Goal: Transaction & Acquisition: Purchase product/service

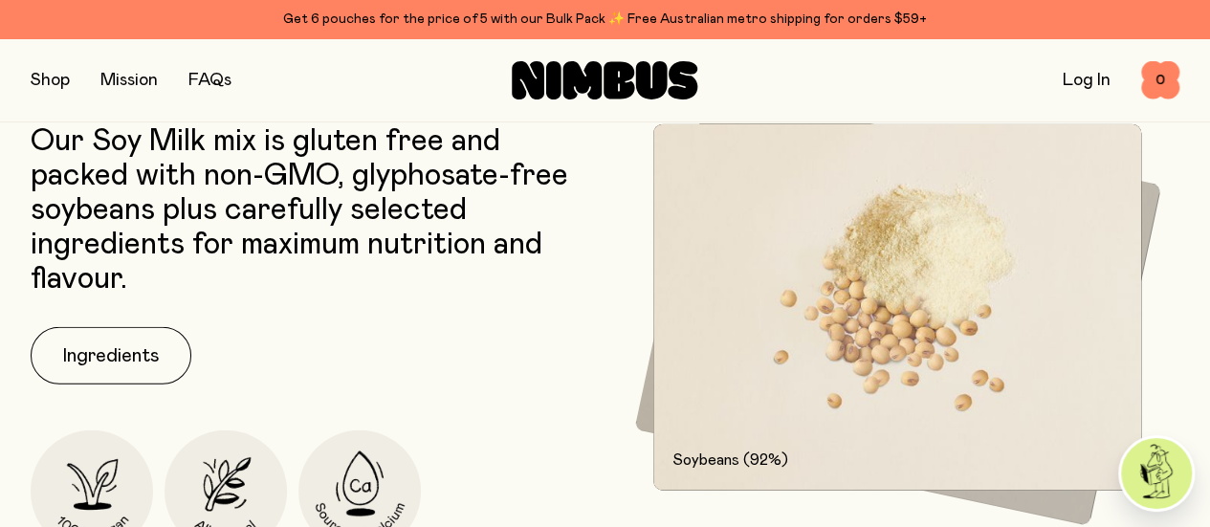
scroll to position [2316, 0]
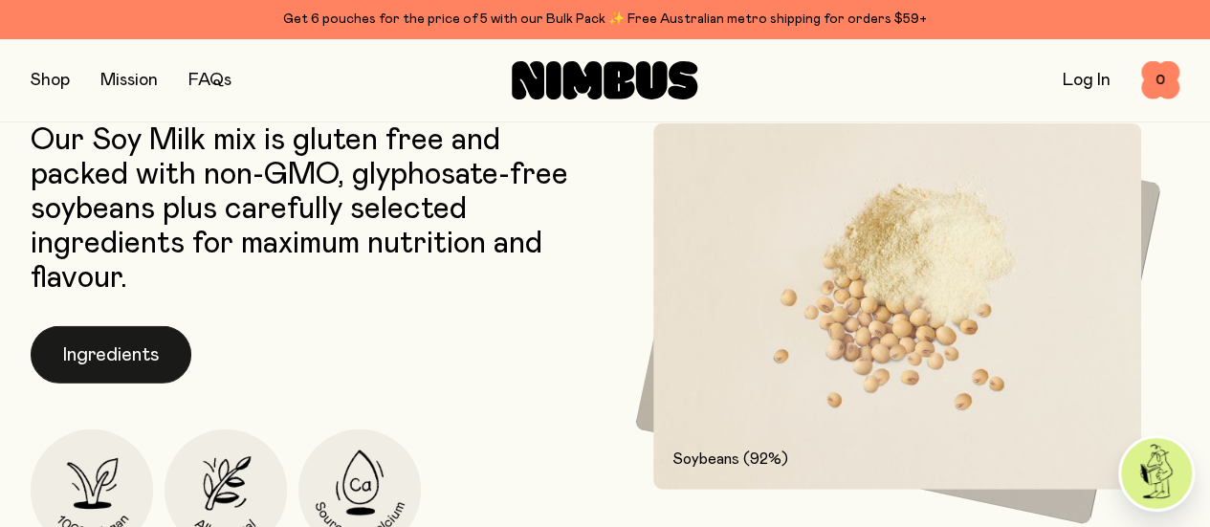
click at [143, 384] on button "Ingredients" at bounding box center [111, 354] width 161 height 57
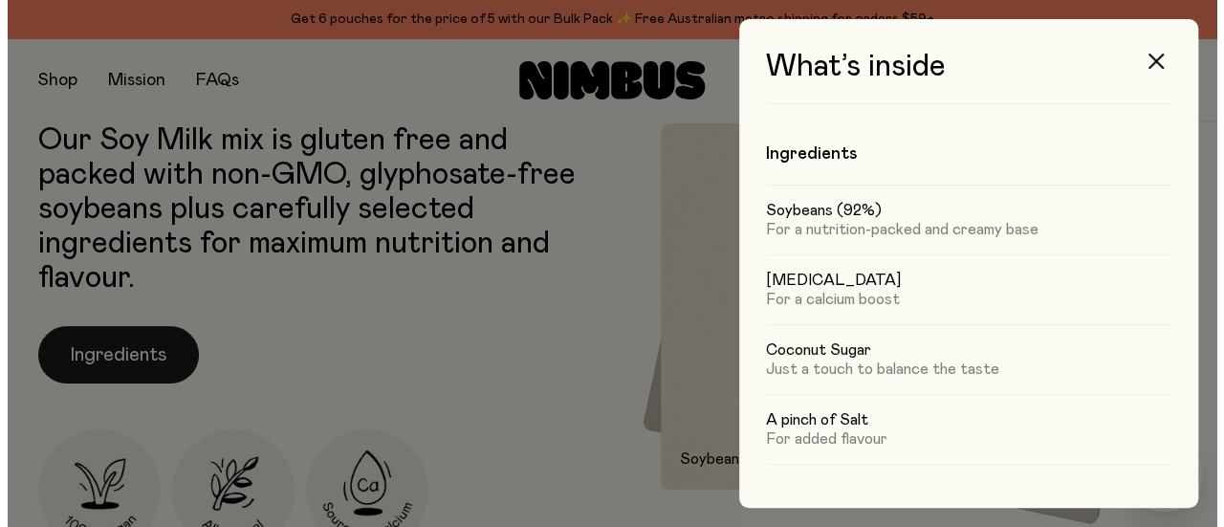
scroll to position [0, 0]
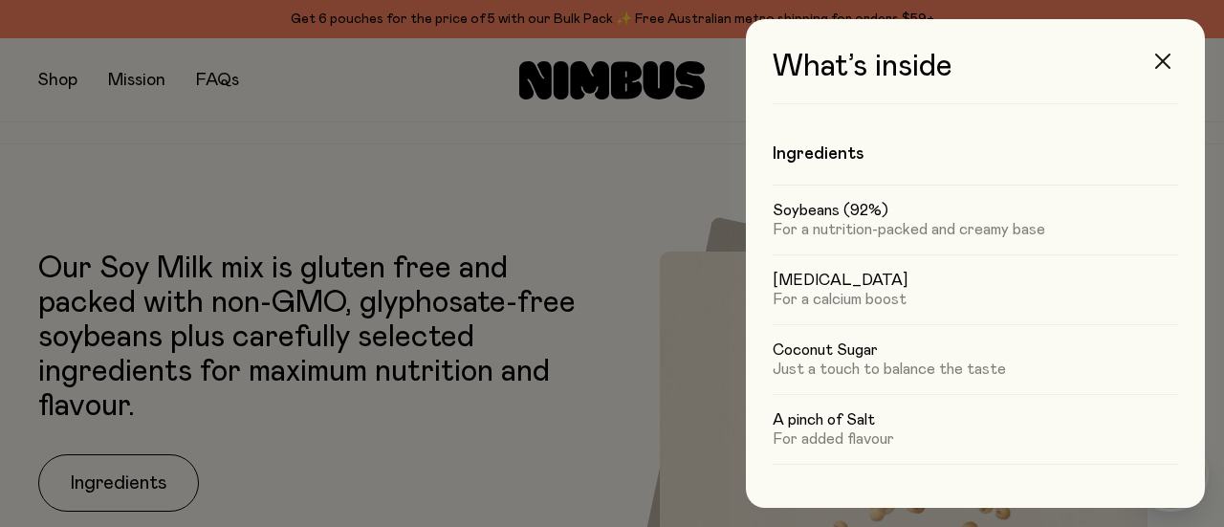
click at [1168, 56] on icon "button" at bounding box center [1162, 61] width 15 height 15
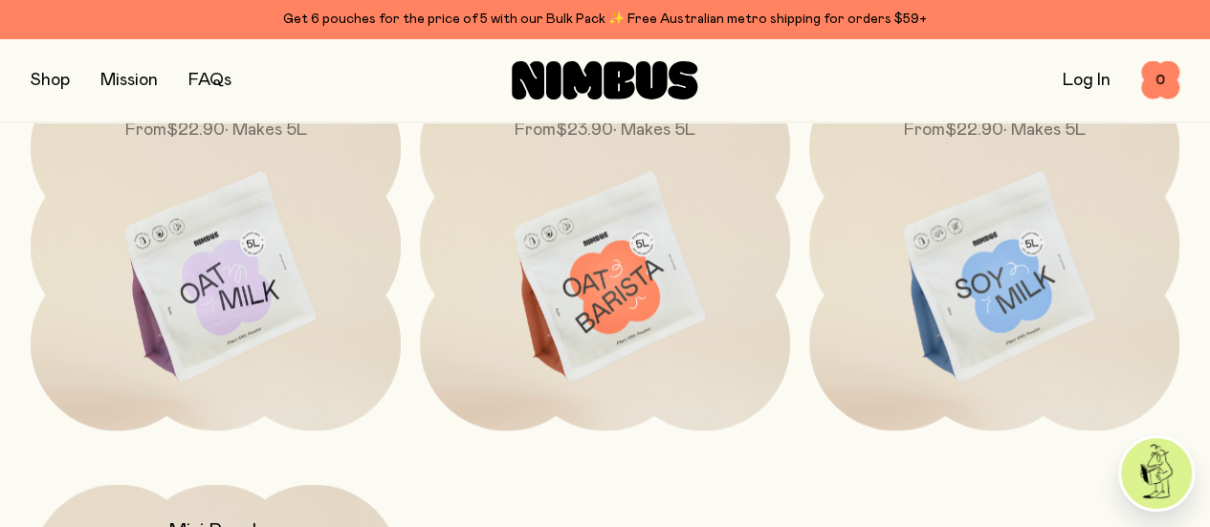
scroll to position [5348, 0]
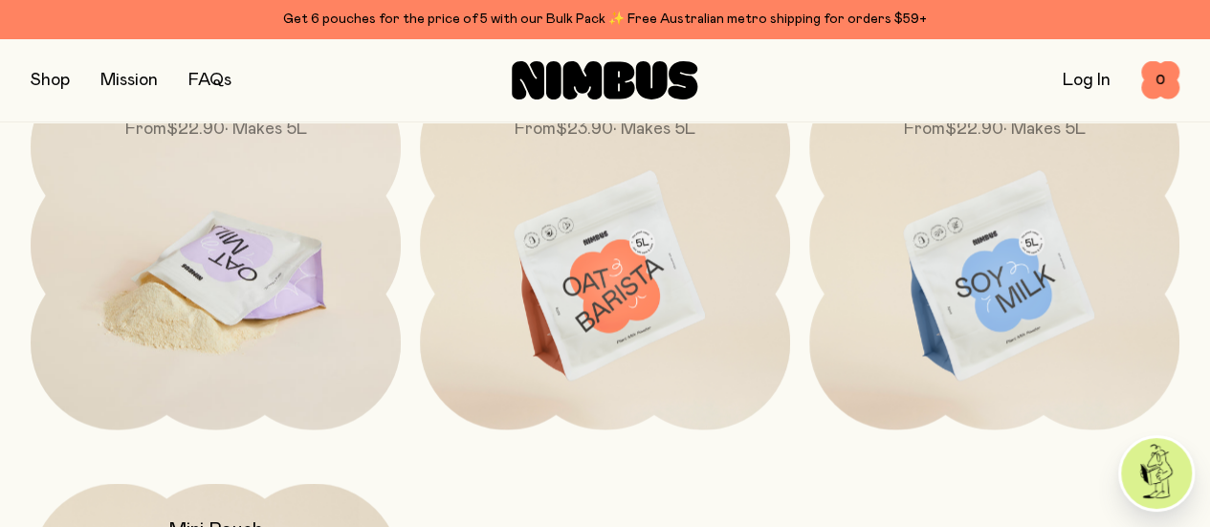
click at [260, 319] on img at bounding box center [216, 276] width 370 height 435
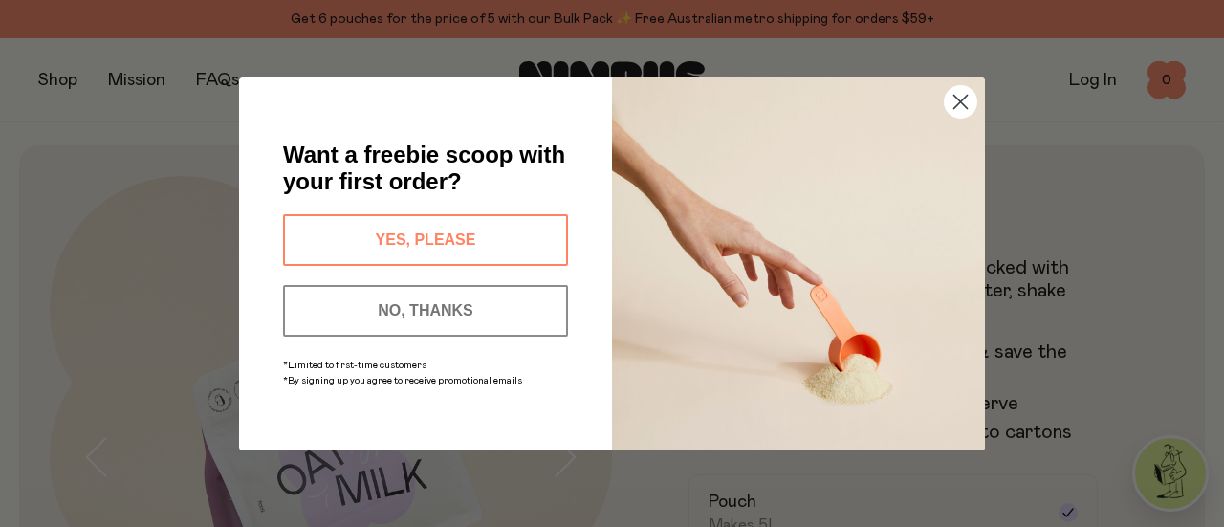
click at [471, 296] on button "NO, THANKS" at bounding box center [425, 311] width 285 height 52
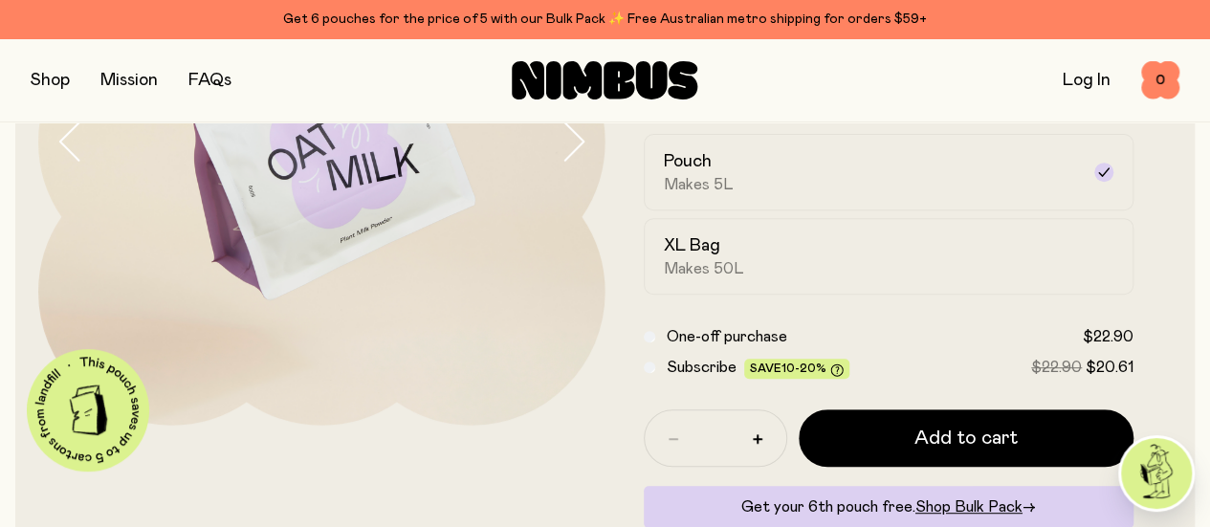
scroll to position [310, 0]
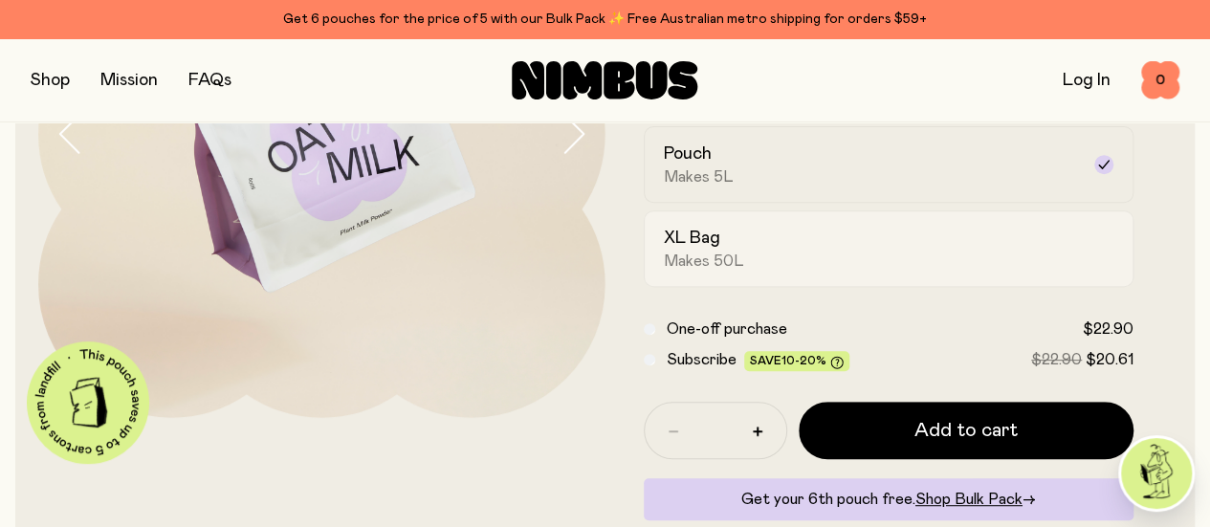
click at [720, 250] on h2 "XL Bag" at bounding box center [692, 238] width 56 height 23
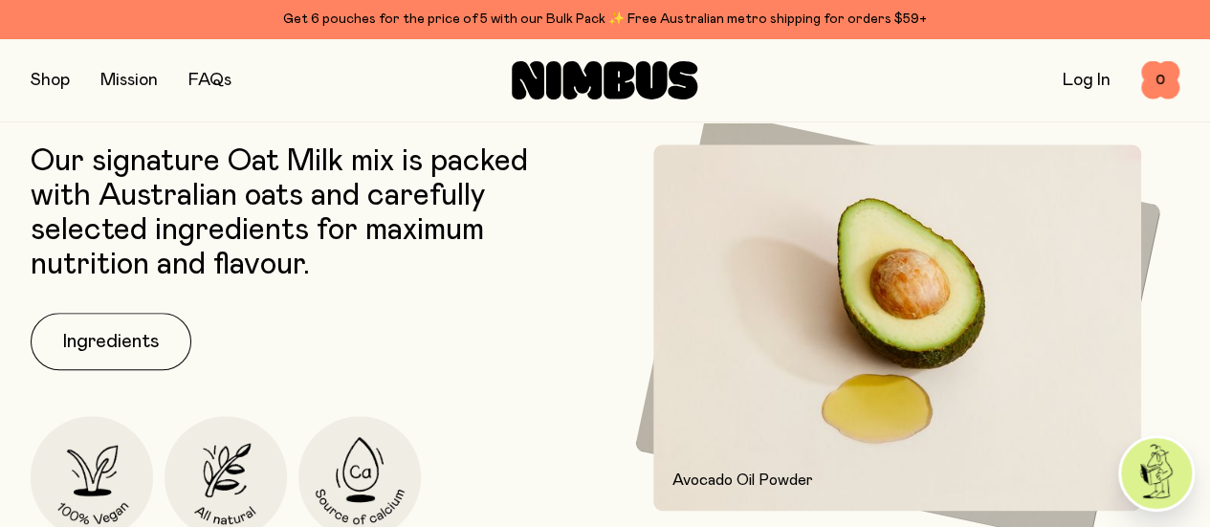
scroll to position [863, 0]
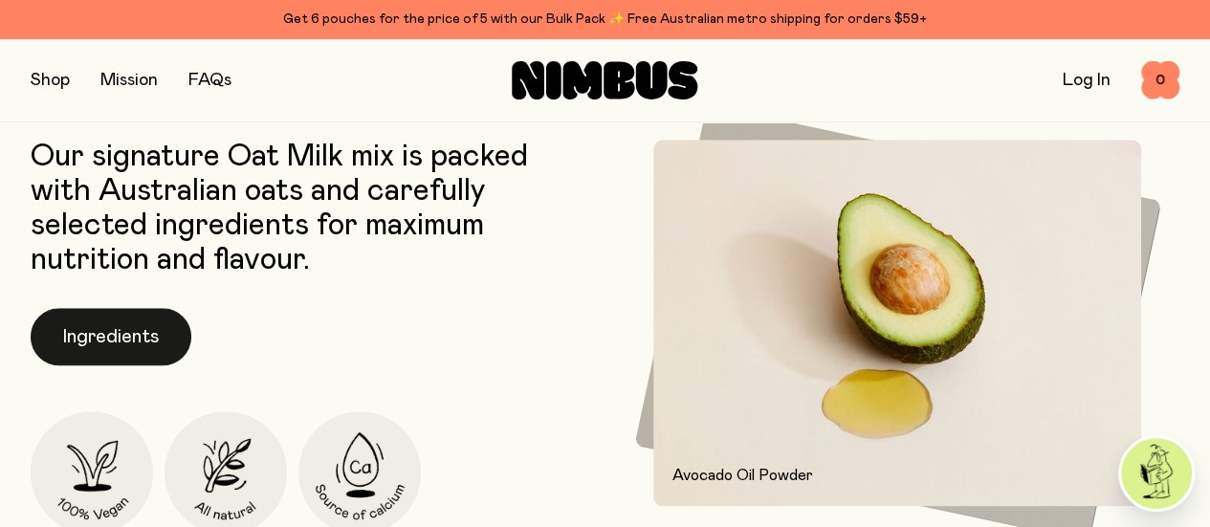
click at [140, 365] on button "Ingredients" at bounding box center [111, 336] width 161 height 57
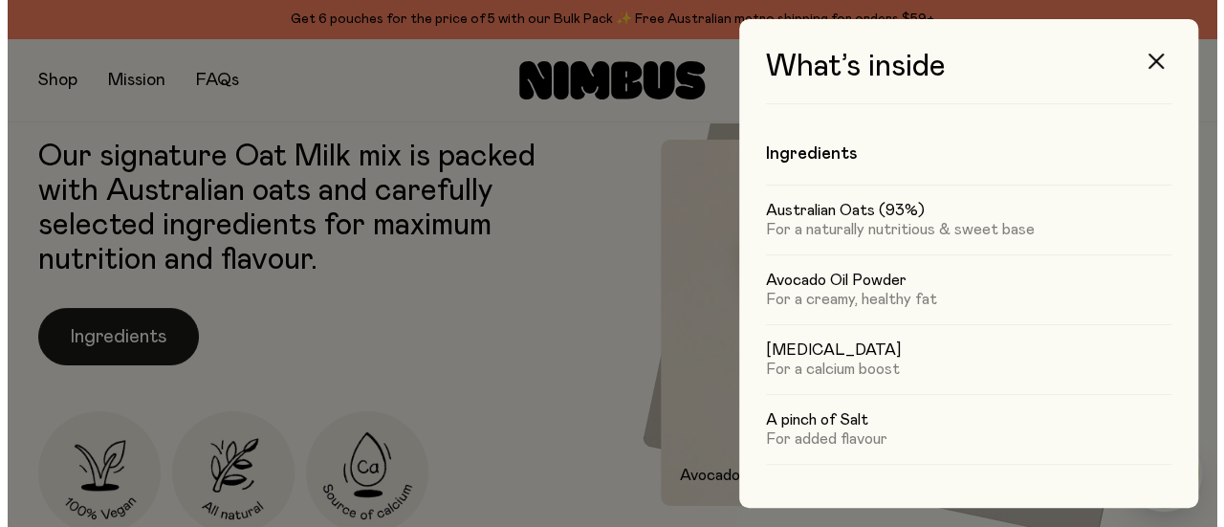
scroll to position [0, 0]
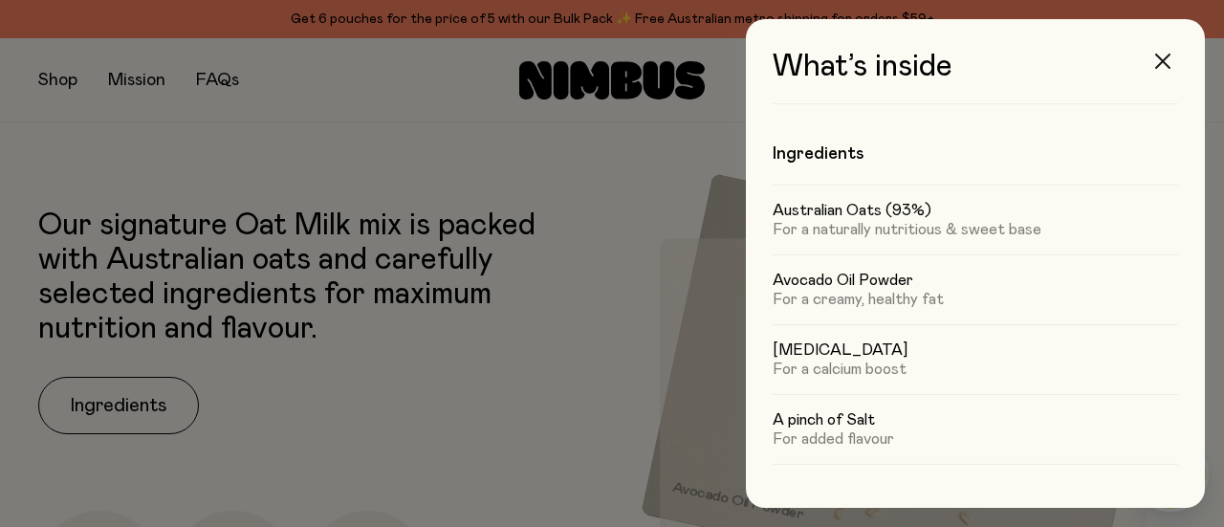
click at [1152, 67] on button "button" at bounding box center [1163, 61] width 46 height 46
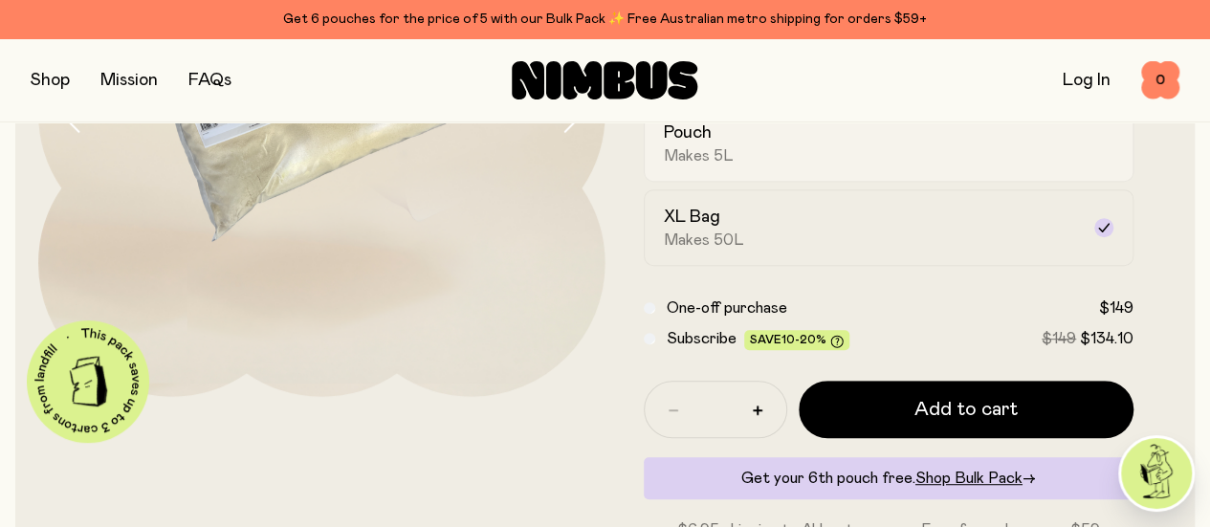
scroll to position [330, 0]
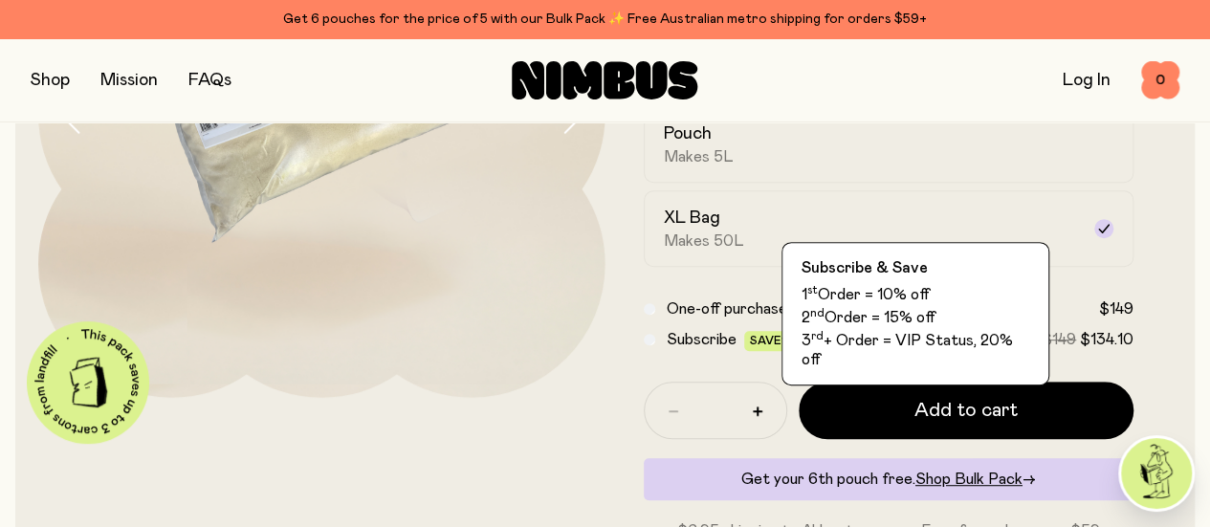
click at [826, 346] on span "10-20%" at bounding box center [803, 340] width 45 height 11
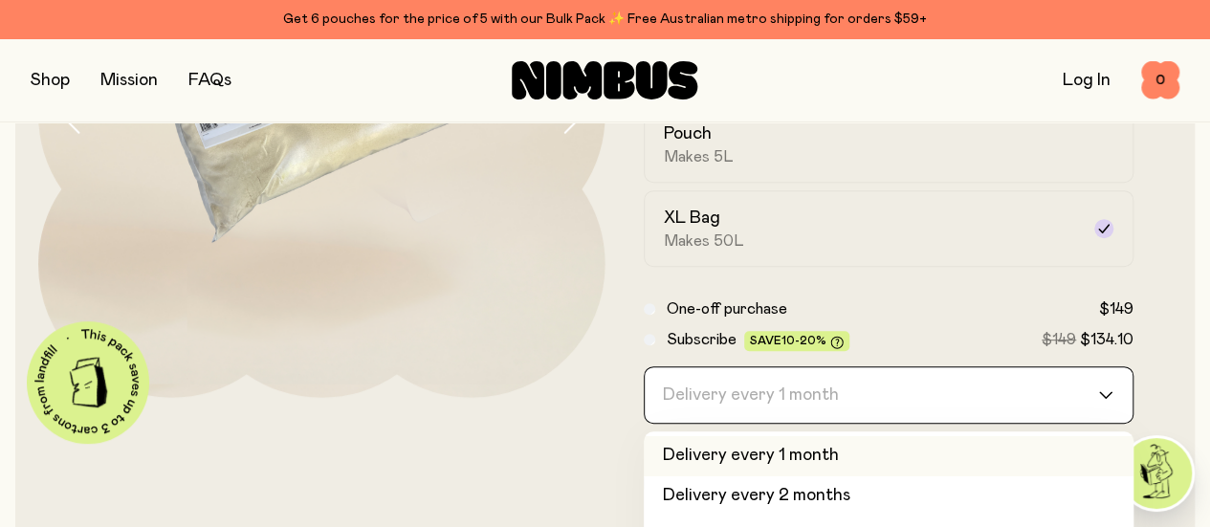
click at [1047, 423] on div "Delivery every 1 month" at bounding box center [872, 394] width 454 height 55
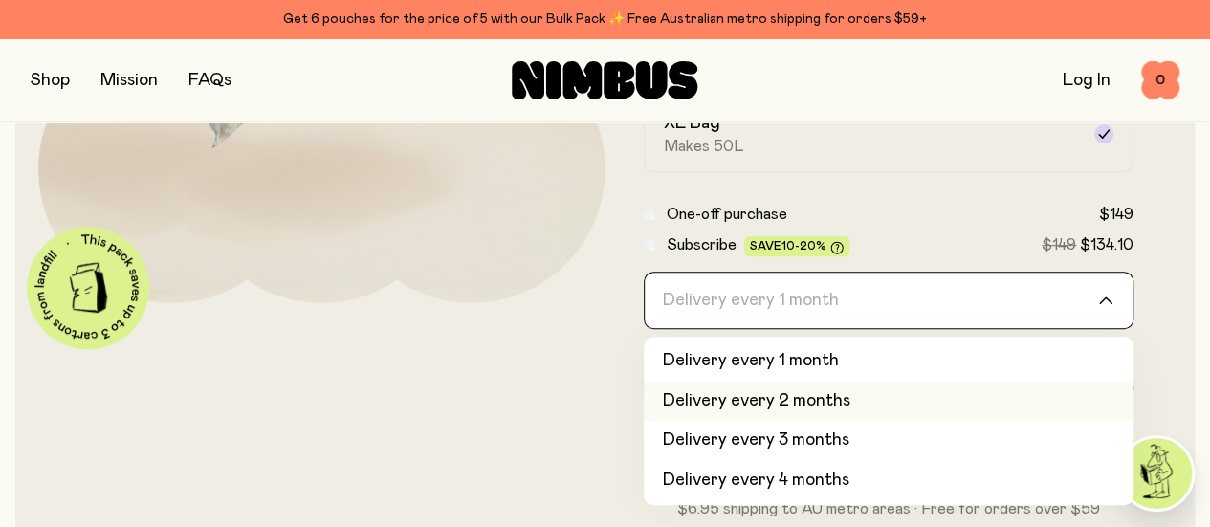
scroll to position [424, 0]
click at [1047, 423] on li "Delivery every 2 months" at bounding box center [889, 403] width 491 height 40
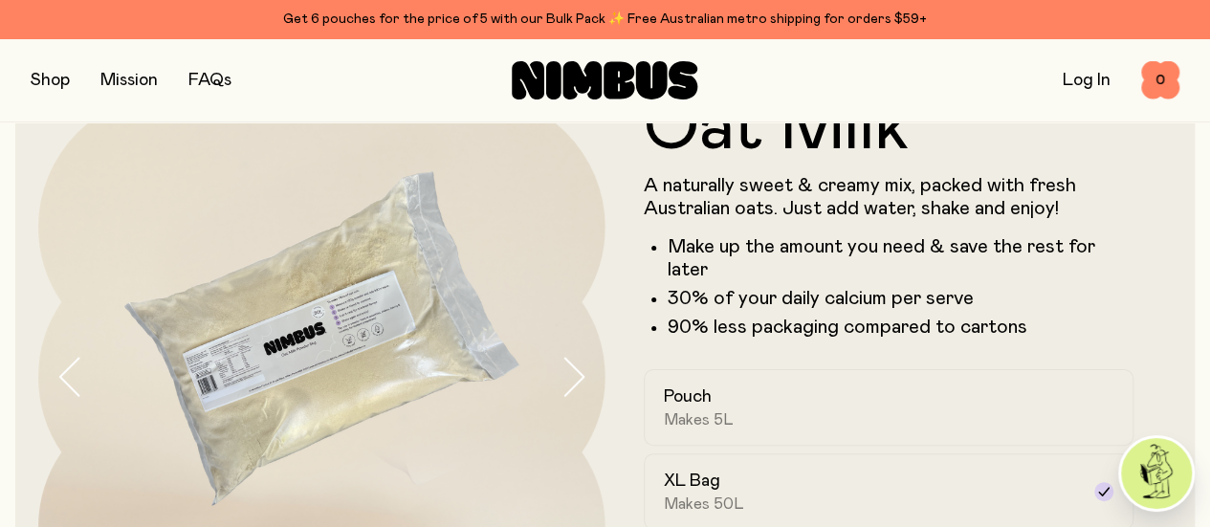
scroll to position [0, 0]
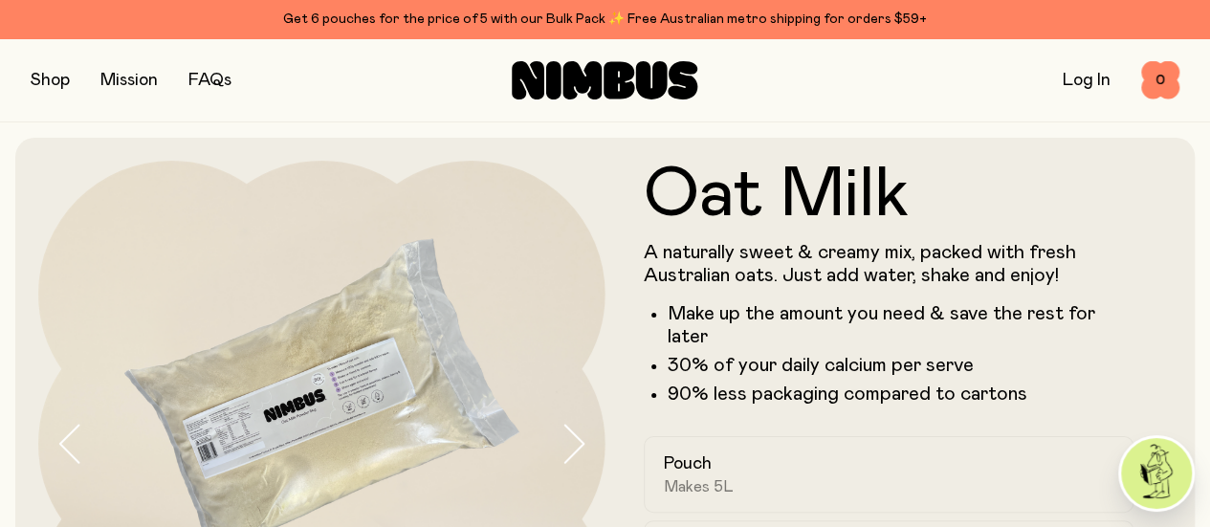
click at [767, 22] on div "Get 6 pouches for the price of 5 with our Bulk Pack ✨ Free Australian metro shi…" at bounding box center [605, 19] width 1149 height 23
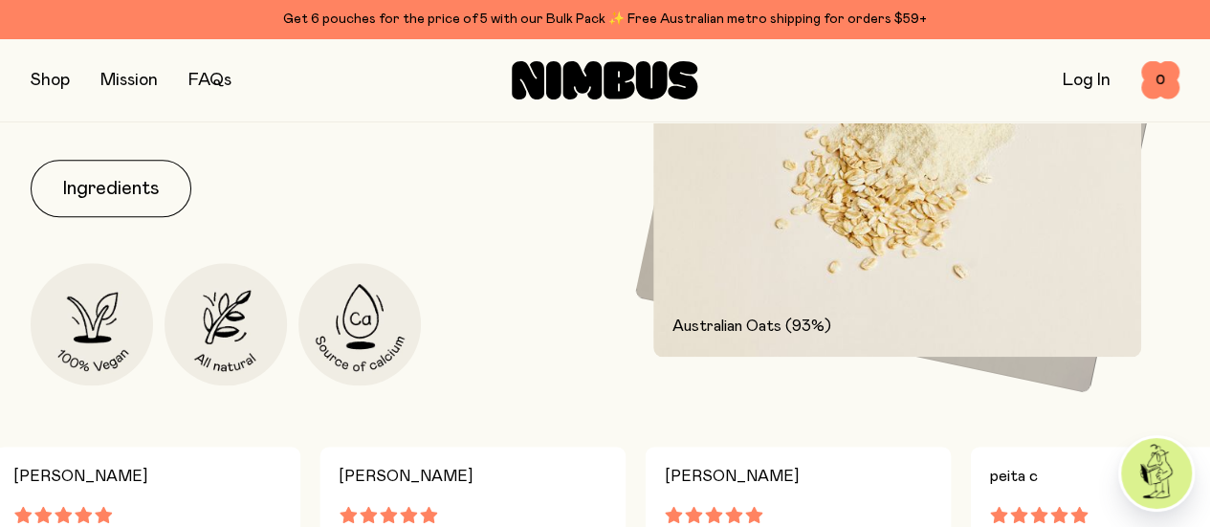
scroll to position [855, 0]
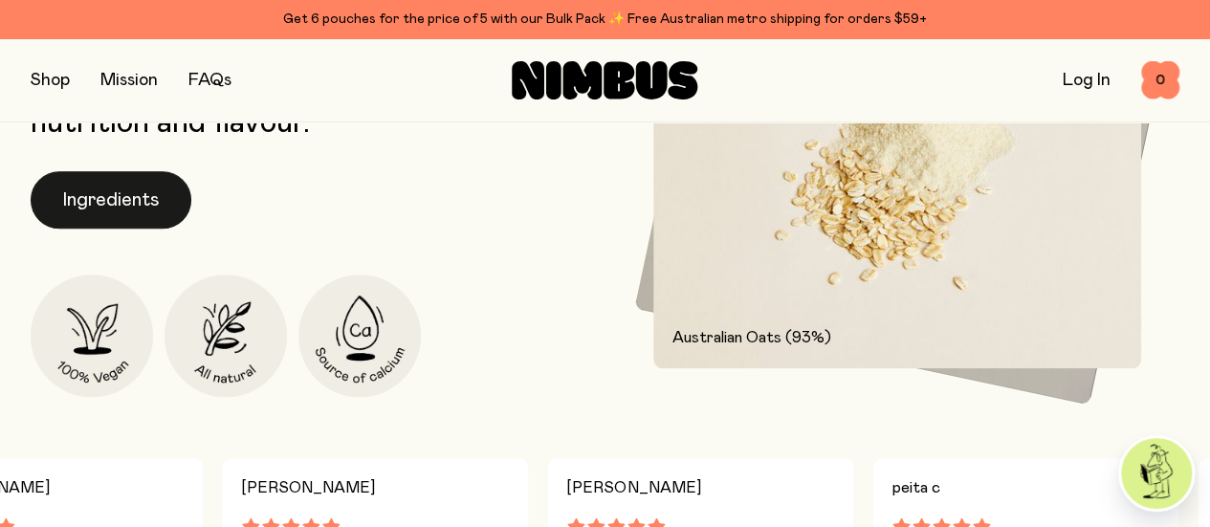
click at [92, 225] on button "Ingredients" at bounding box center [111, 199] width 161 height 57
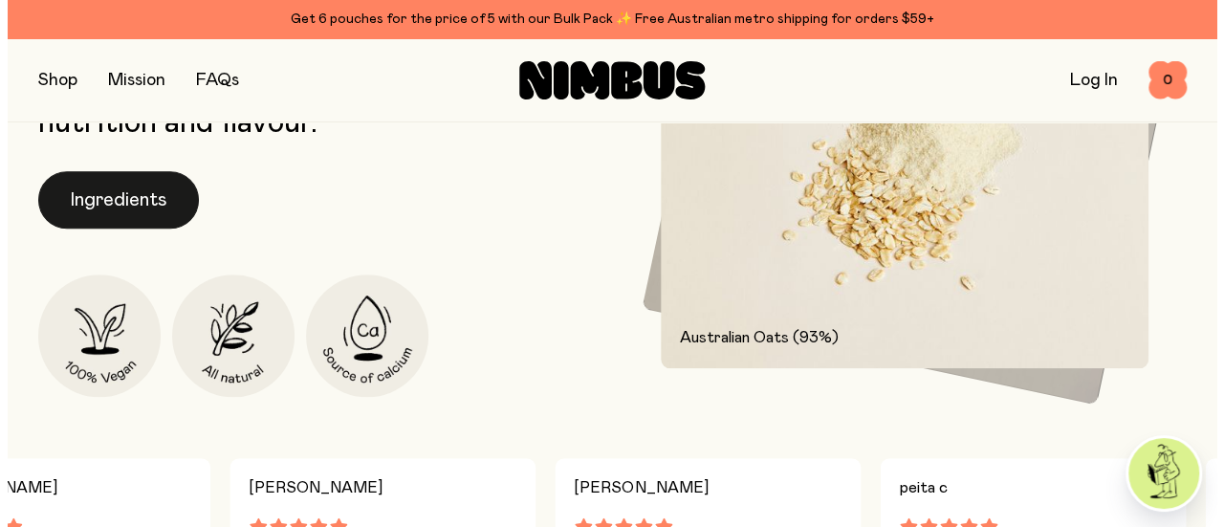
scroll to position [0, 0]
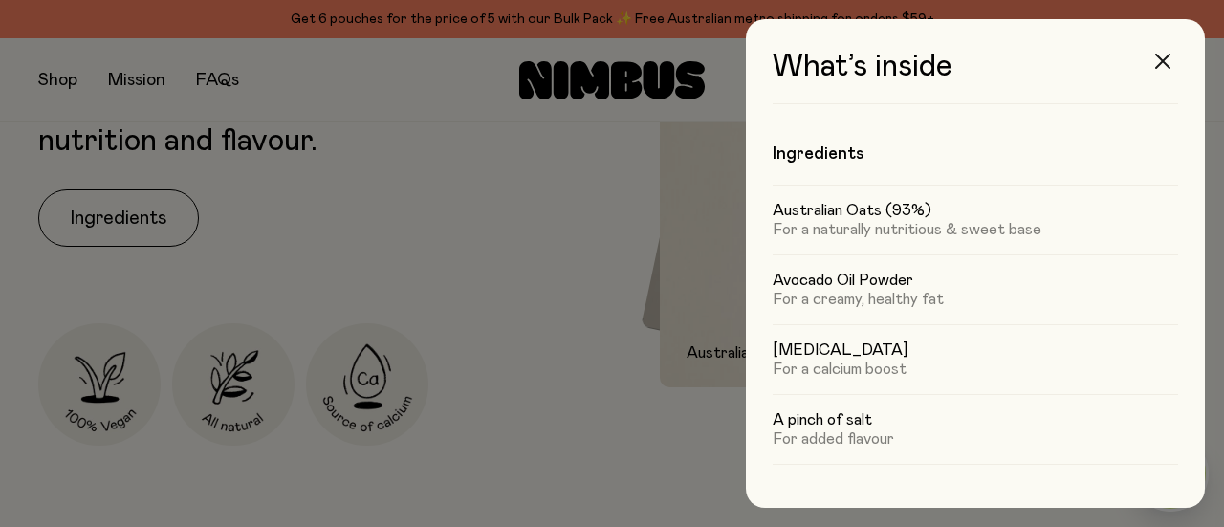
click at [1148, 69] on button "button" at bounding box center [1163, 61] width 46 height 46
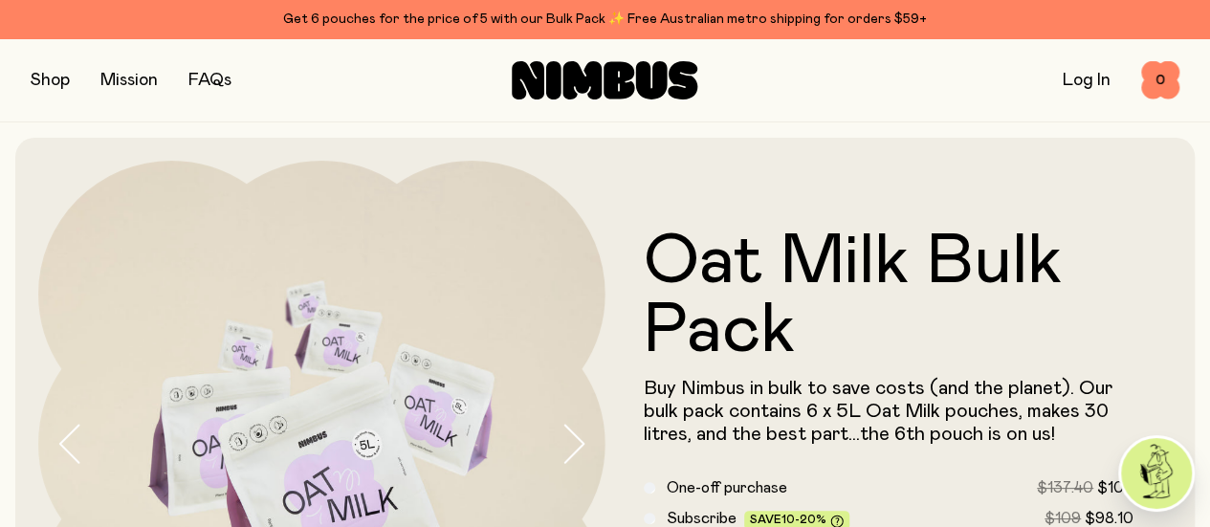
click at [46, 78] on button "button" at bounding box center [50, 80] width 39 height 27
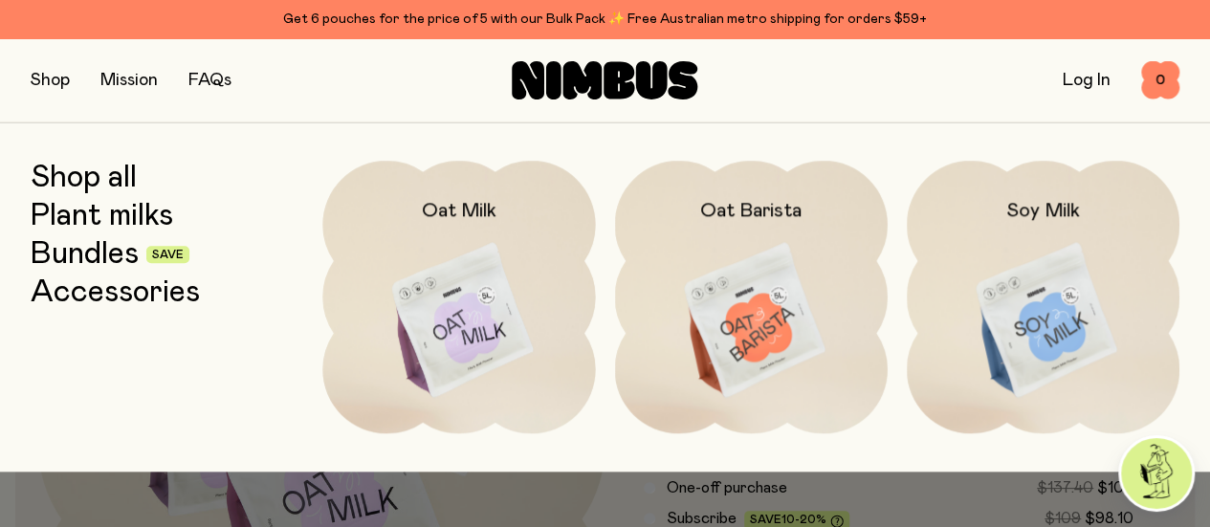
click at [182, 256] on span "Save" at bounding box center [168, 255] width 32 height 11
click at [108, 258] on link "Bundles" at bounding box center [85, 254] width 108 height 34
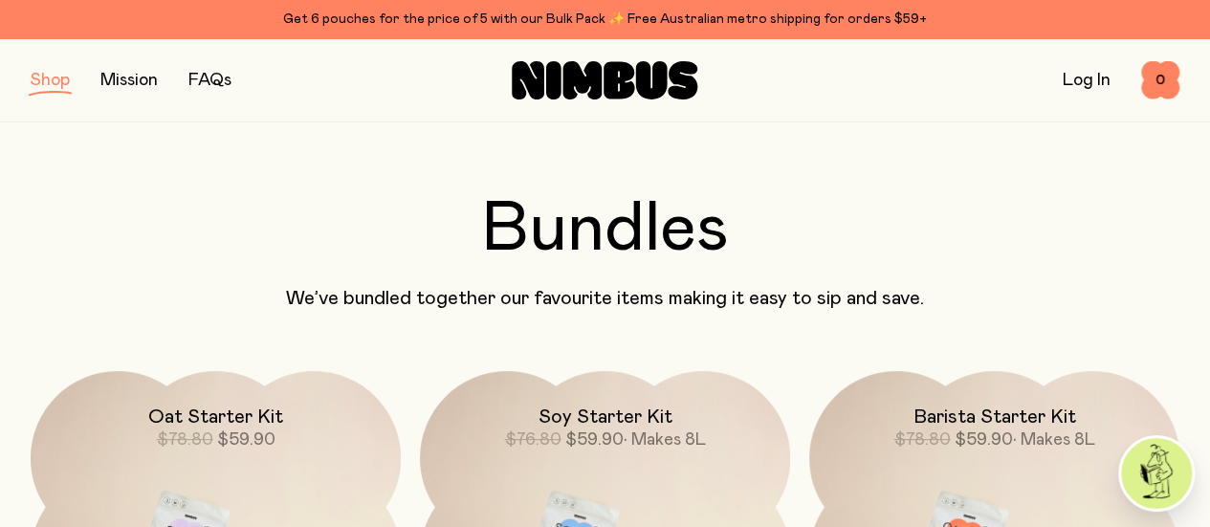
scroll to position [195, 0]
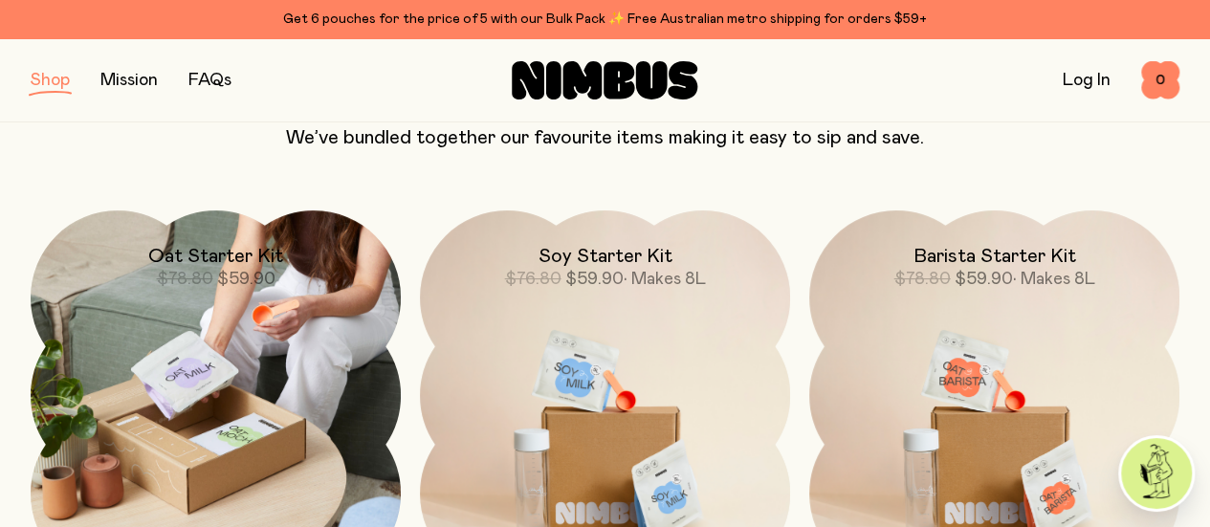
click at [202, 259] on h2 "Oat Starter Kit" at bounding box center [215, 256] width 135 height 23
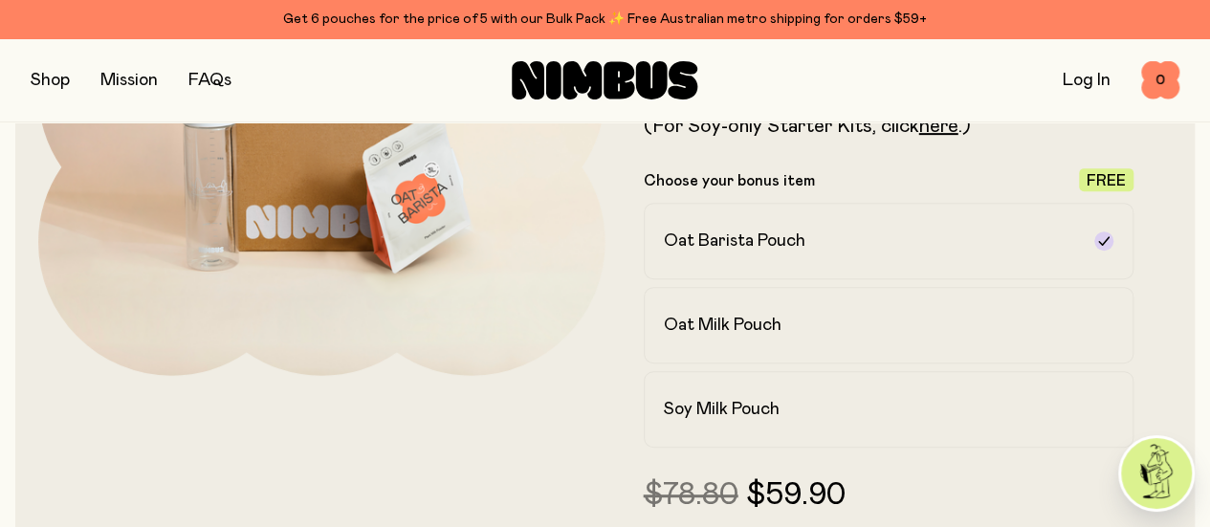
scroll to position [354, 0]
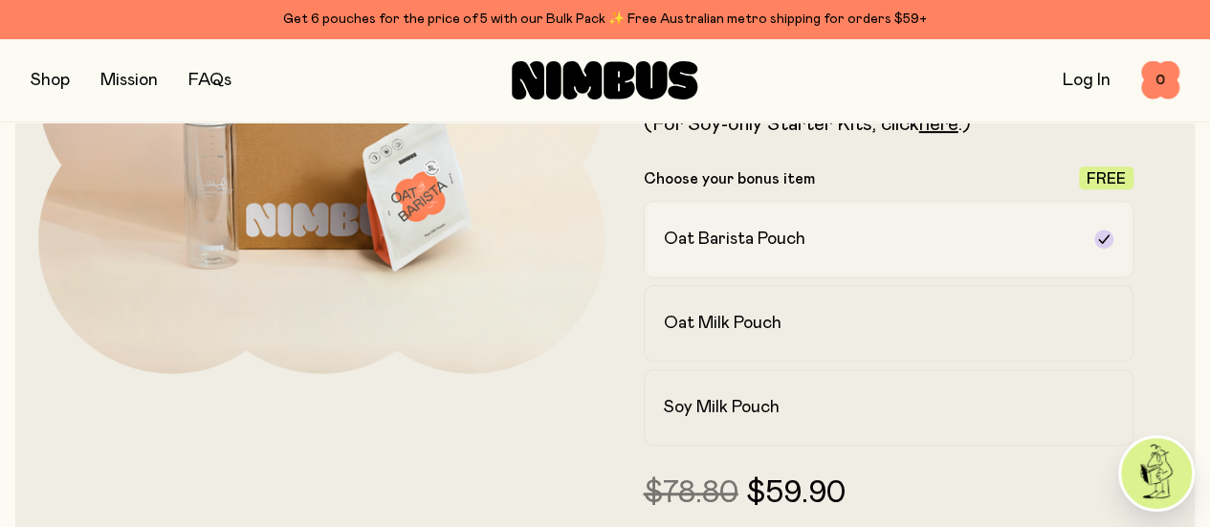
click at [1098, 243] on icon at bounding box center [1103, 238] width 11 height 9
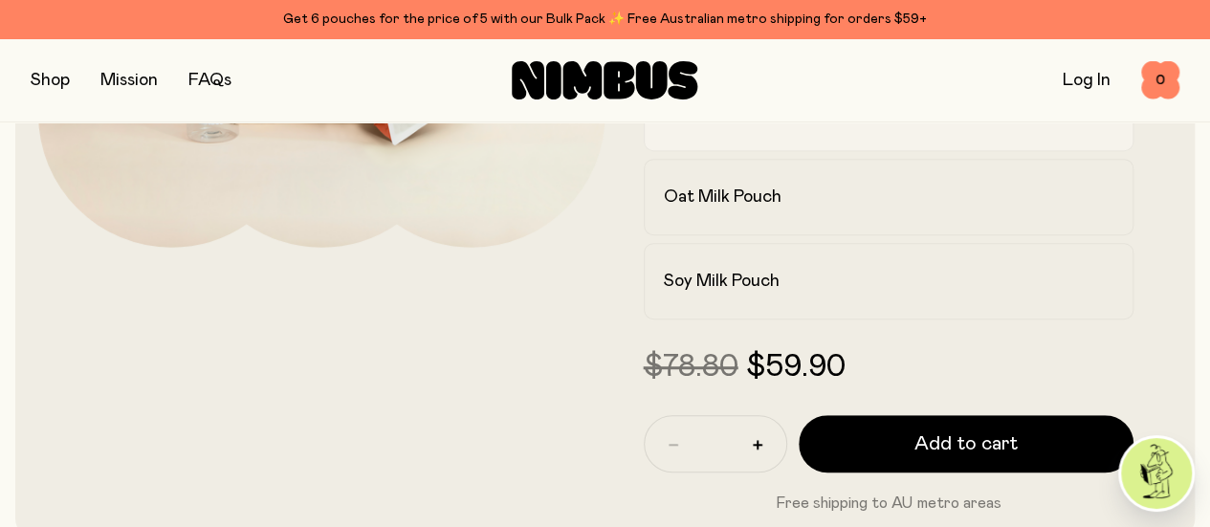
scroll to position [481, 0]
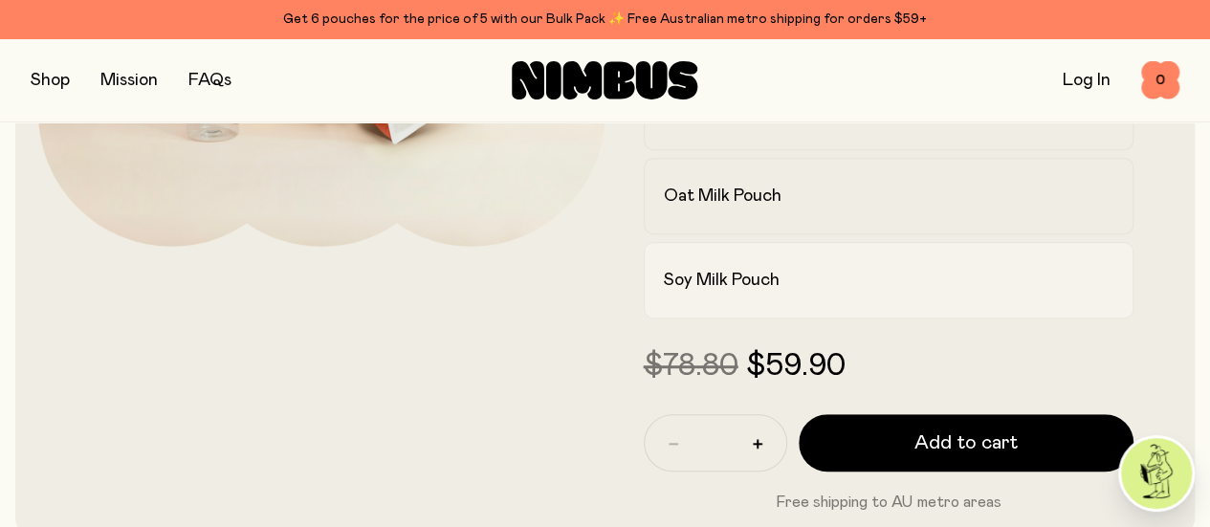
click at [870, 292] on div "Soy Milk Pouch" at bounding box center [872, 280] width 416 height 23
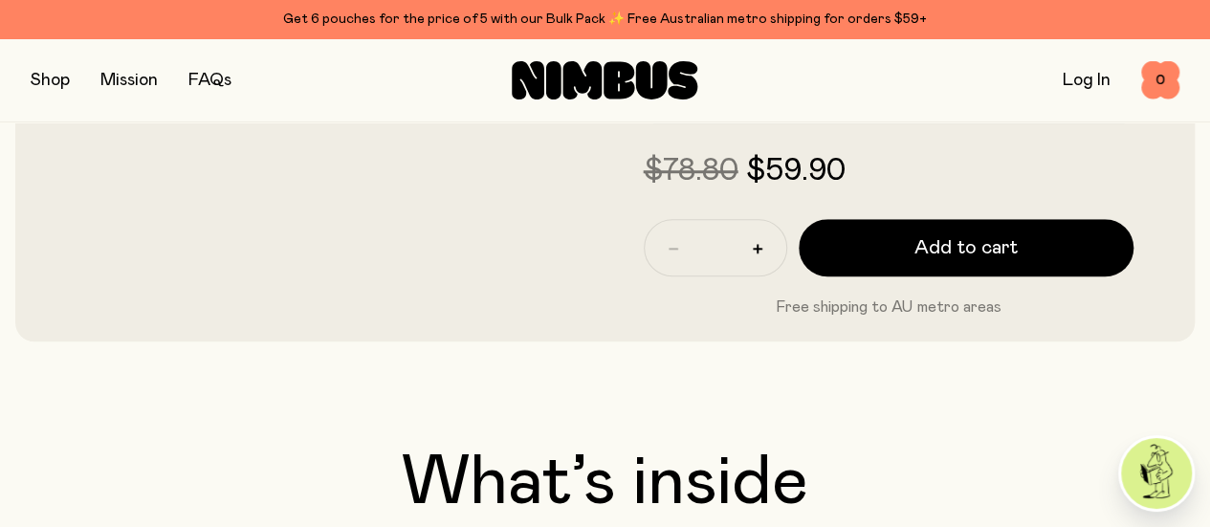
scroll to position [0, 0]
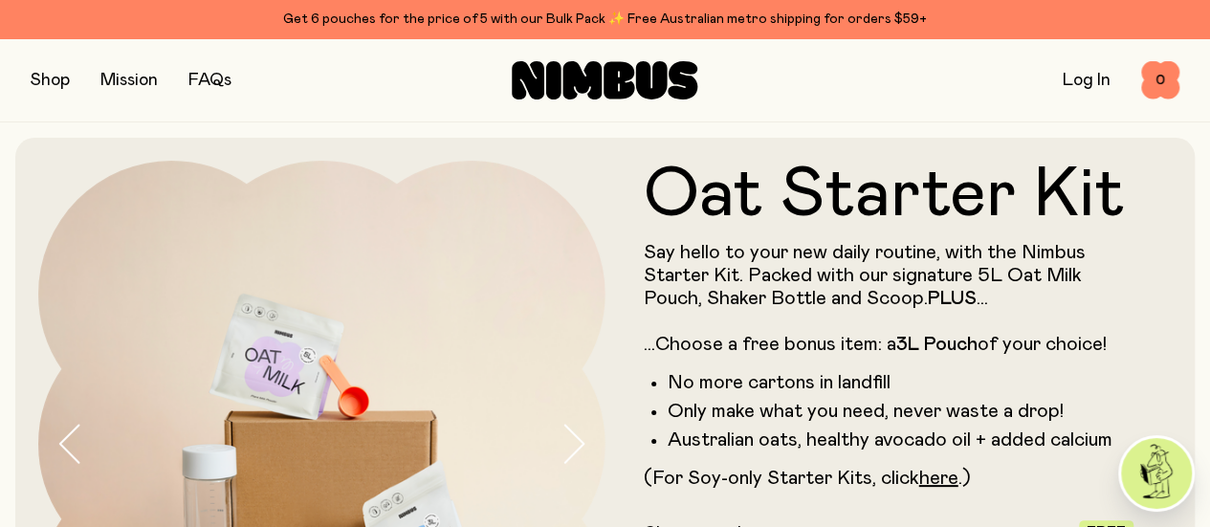
click at [58, 85] on button "button" at bounding box center [50, 80] width 39 height 27
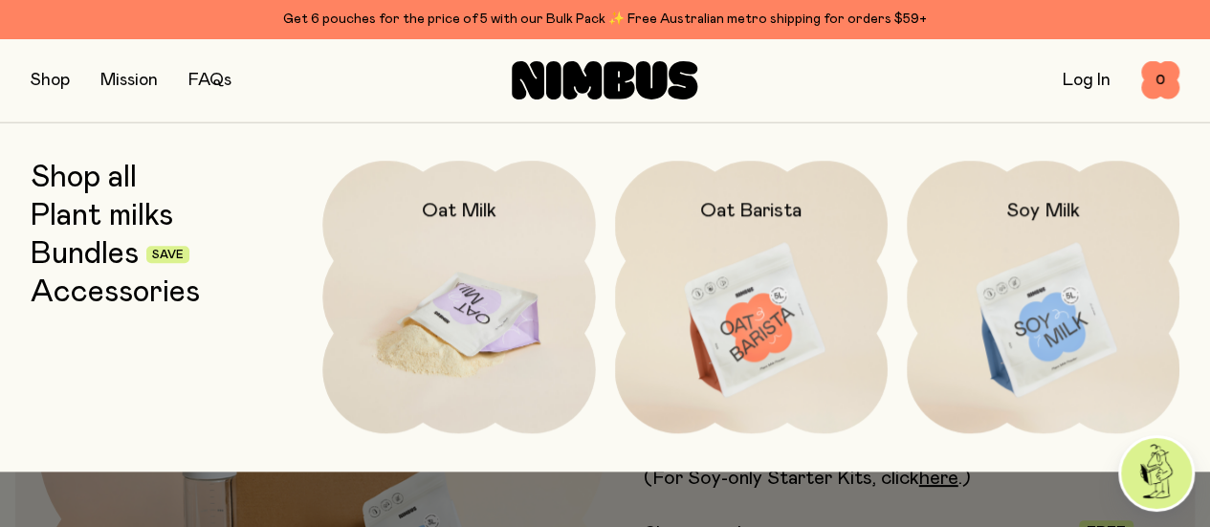
click at [463, 276] on img at bounding box center [458, 321] width 273 height 320
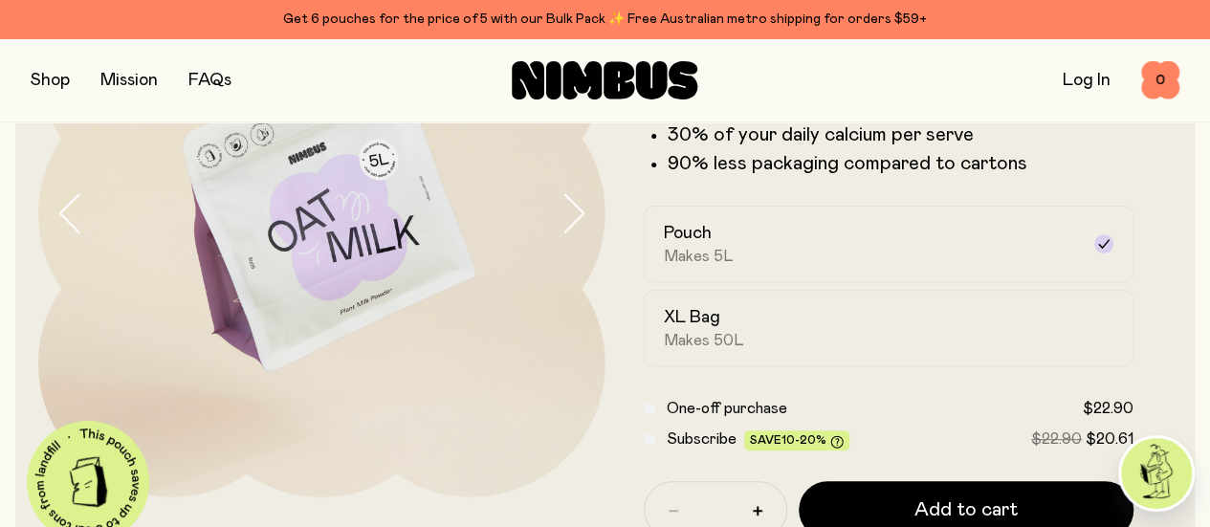
scroll to position [231, 0]
click at [792, 349] on div "XL Bag Makes 50L" at bounding box center [872, 327] width 416 height 44
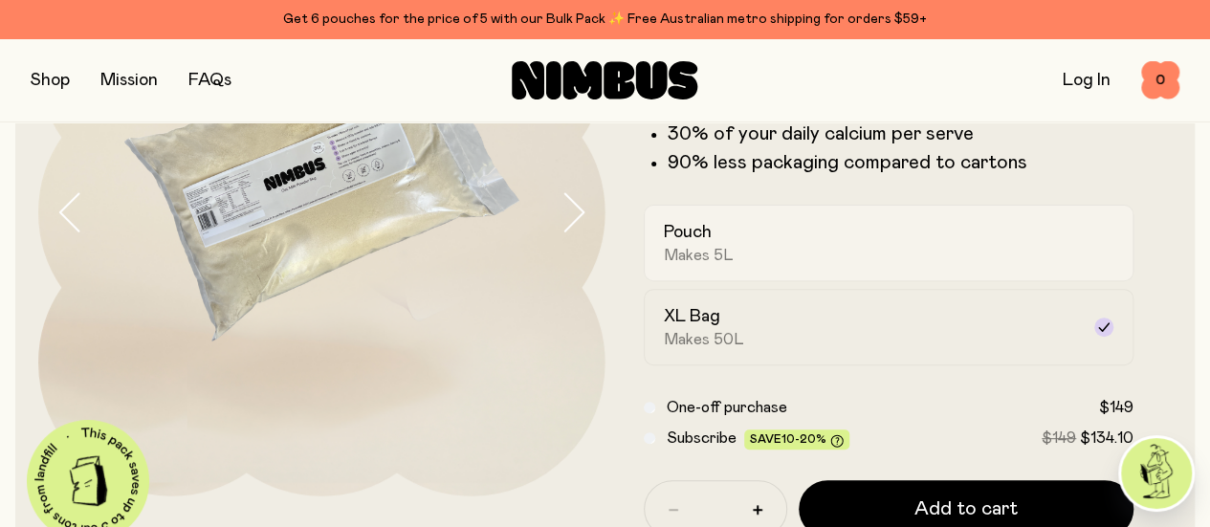
click at [734, 265] on span "Makes 5L" at bounding box center [699, 255] width 70 height 19
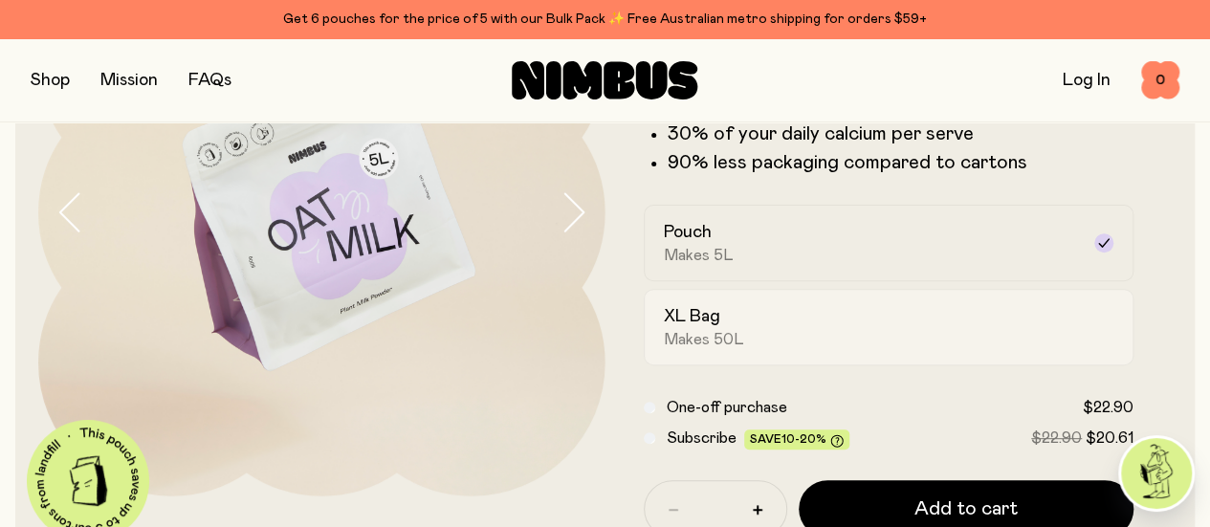
click at [720, 328] on h2 "XL Bag" at bounding box center [692, 316] width 56 height 23
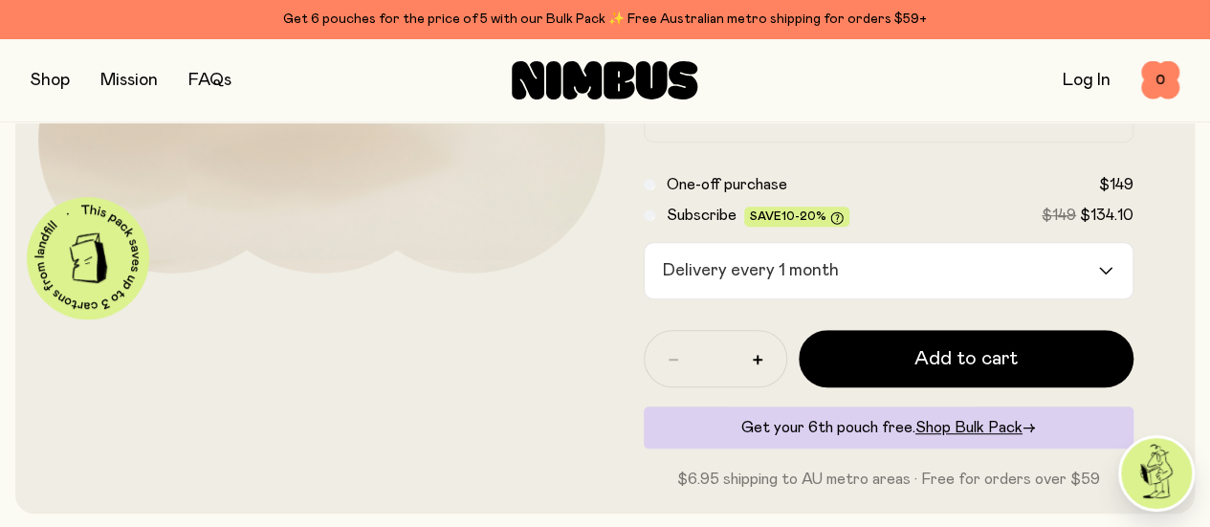
scroll to position [457, 0]
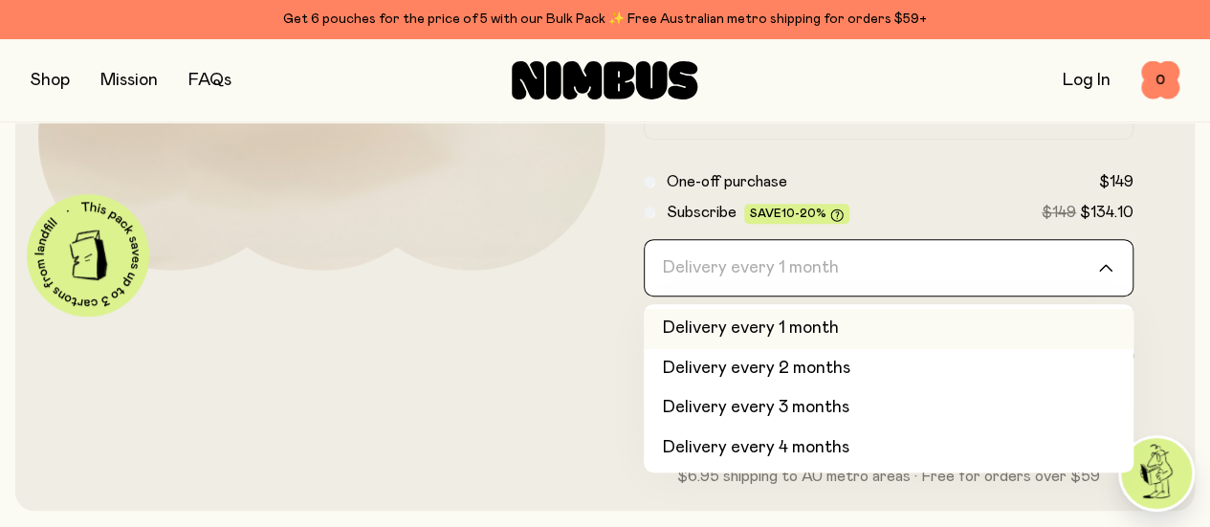
click at [1025, 296] on input "Search for option" at bounding box center [876, 267] width 441 height 55
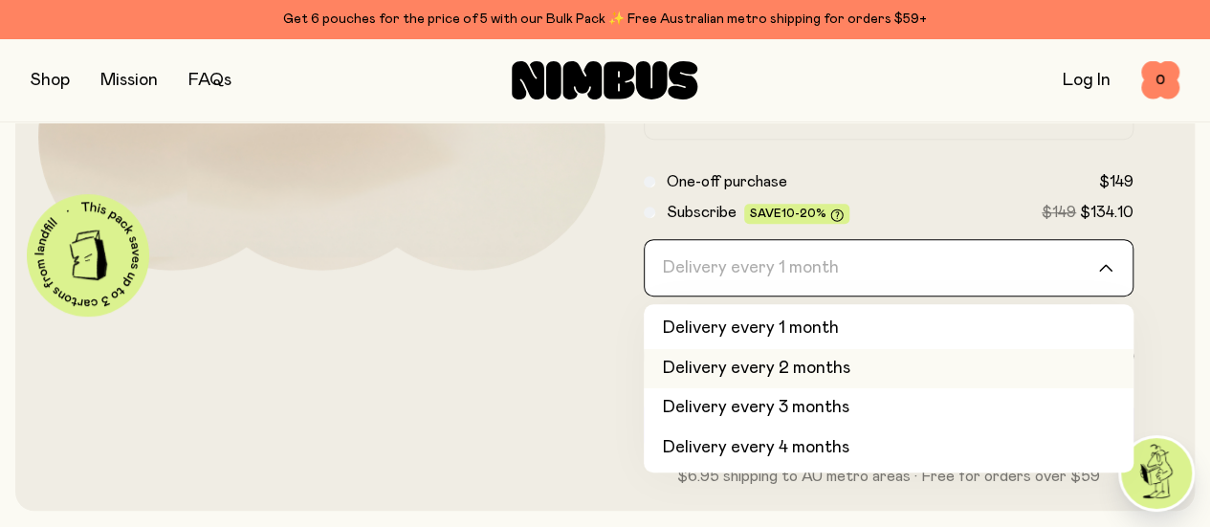
click at [945, 389] on li "Delivery every 2 months" at bounding box center [889, 369] width 491 height 40
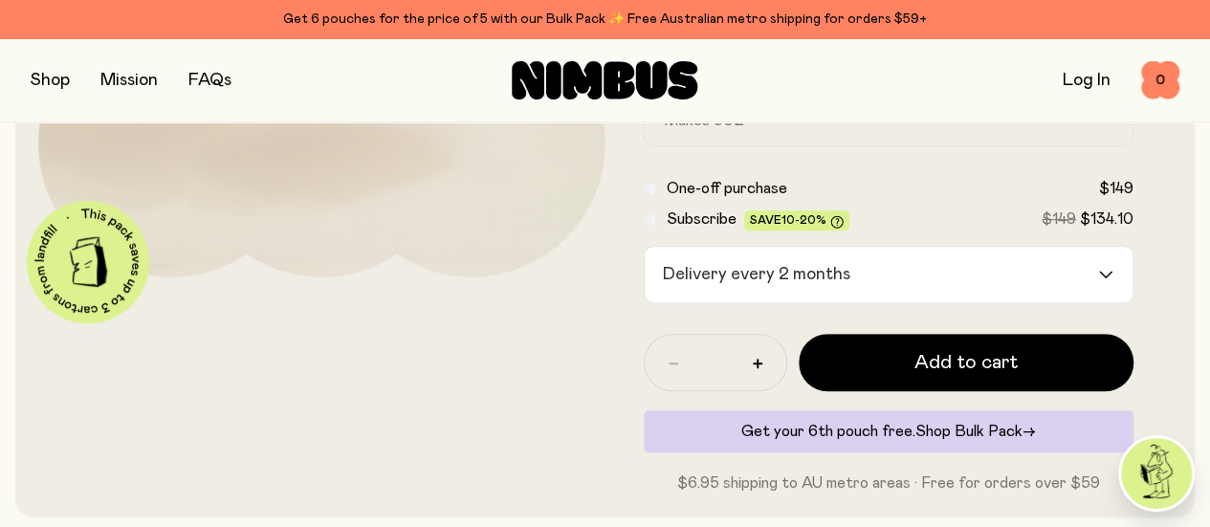
scroll to position [451, 0]
click at [945, 438] on span "Shop Bulk Pack" at bounding box center [968, 430] width 107 height 15
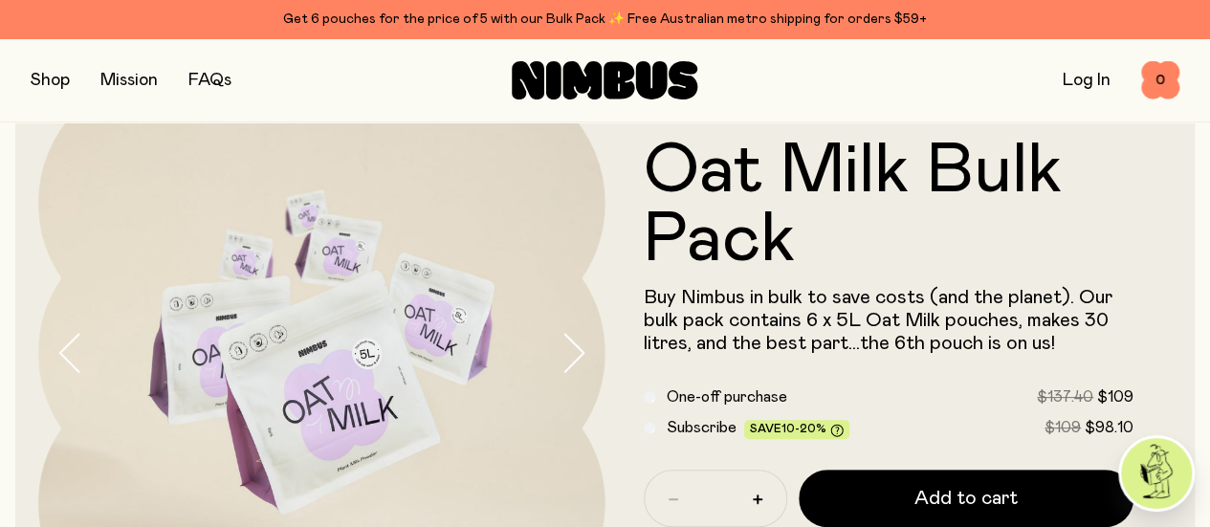
scroll to position [92, 0]
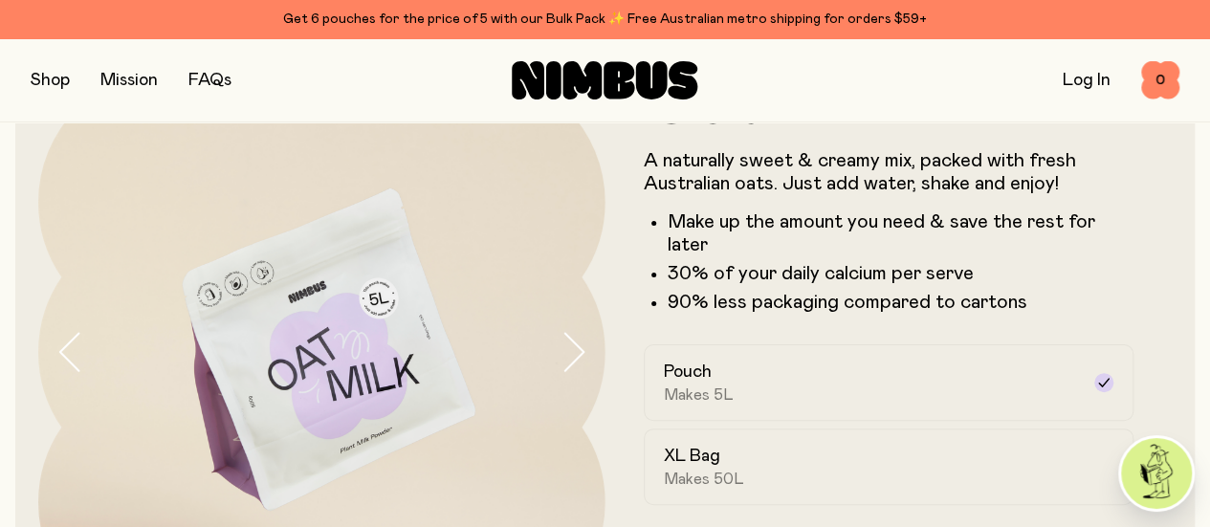
scroll to position [451, 0]
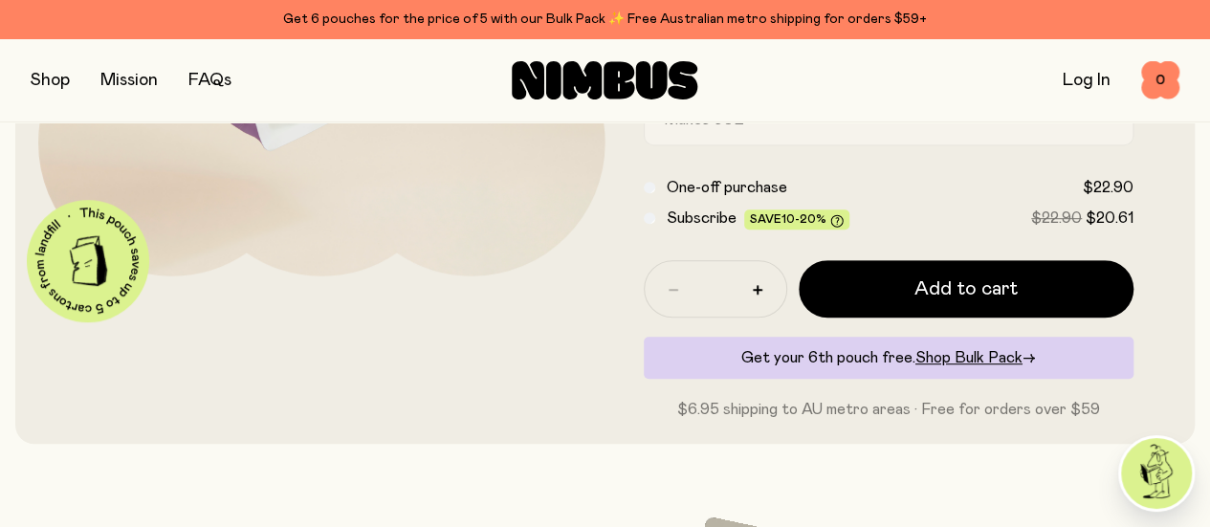
click at [737, 129] on span "Makes 50L" at bounding box center [704, 119] width 80 height 19
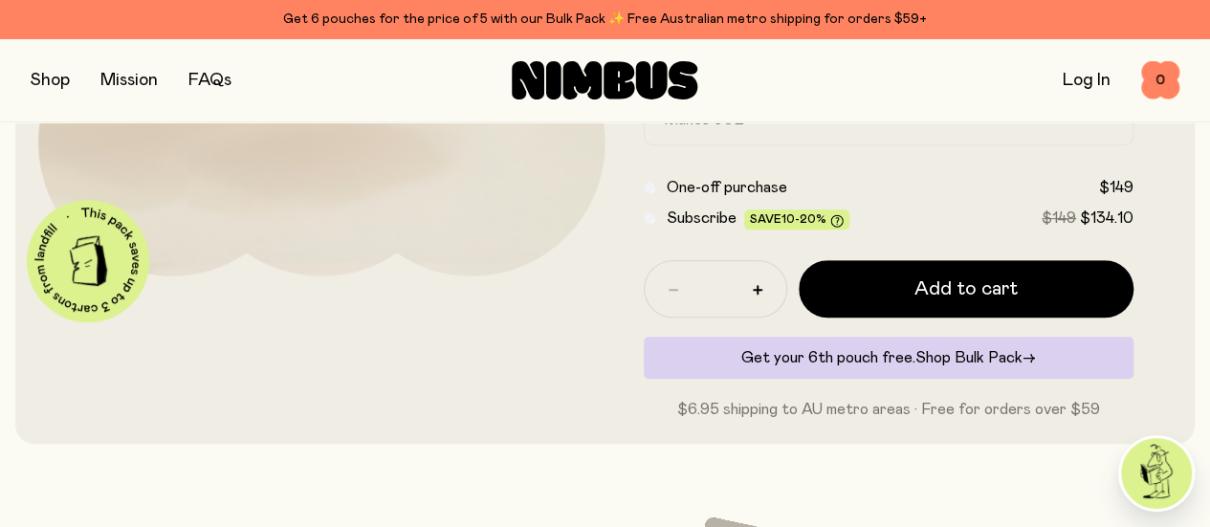
click at [955, 365] on span "Shop Bulk Pack" at bounding box center [968, 357] width 107 height 15
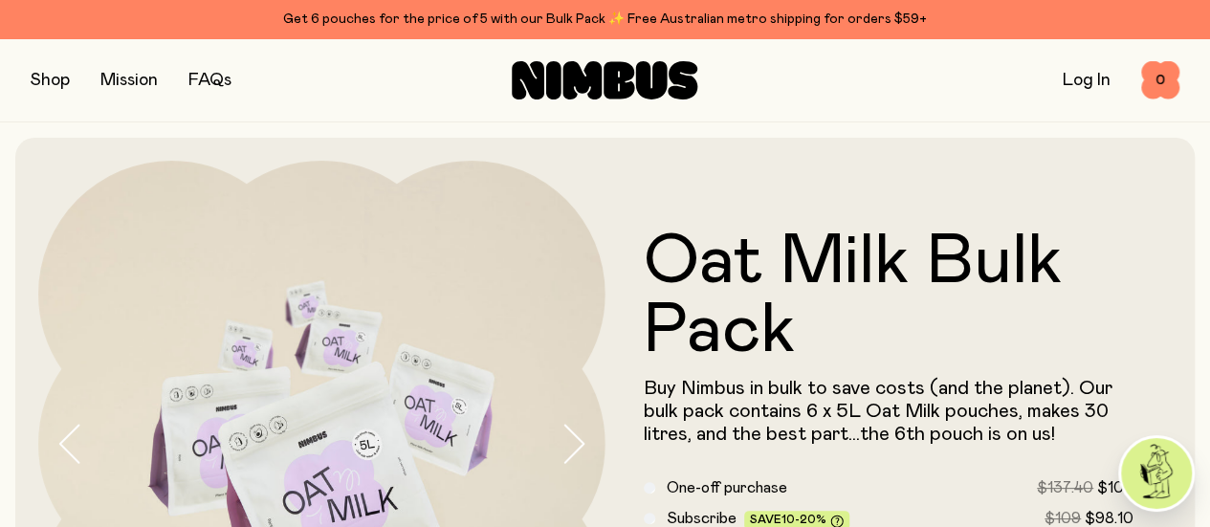
click at [52, 84] on button "button" at bounding box center [50, 80] width 39 height 27
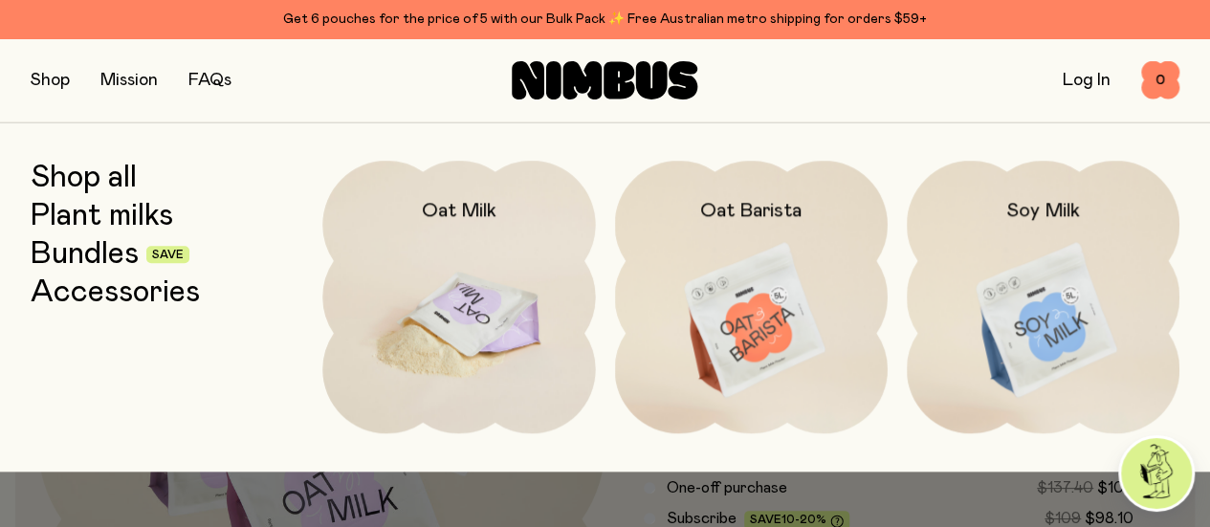
click at [481, 292] on img at bounding box center [458, 321] width 273 height 320
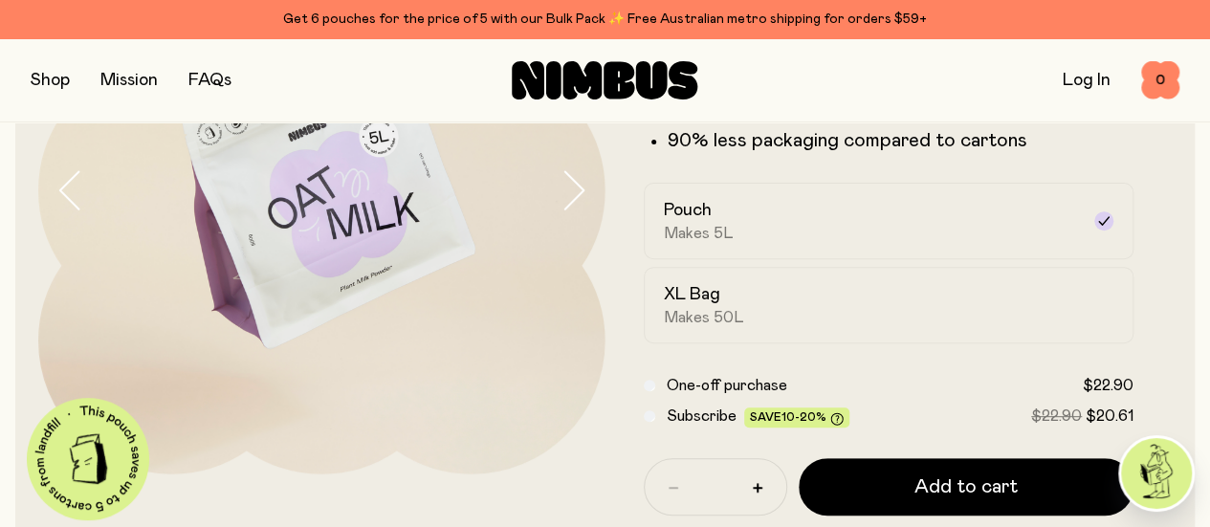
scroll to position [254, 0]
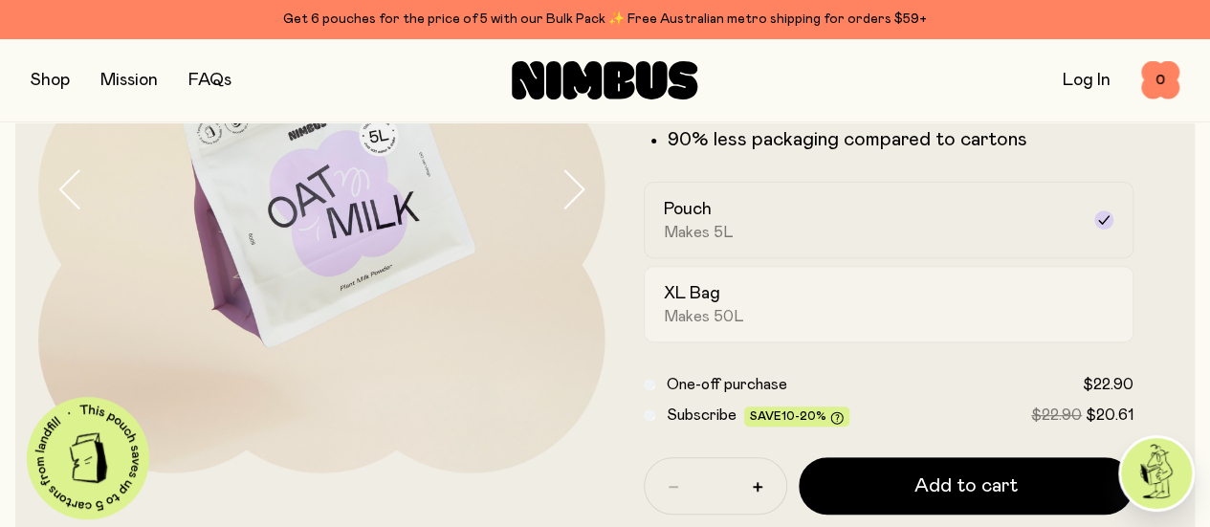
click at [783, 326] on div "XL Bag Makes 50L" at bounding box center [872, 304] width 416 height 44
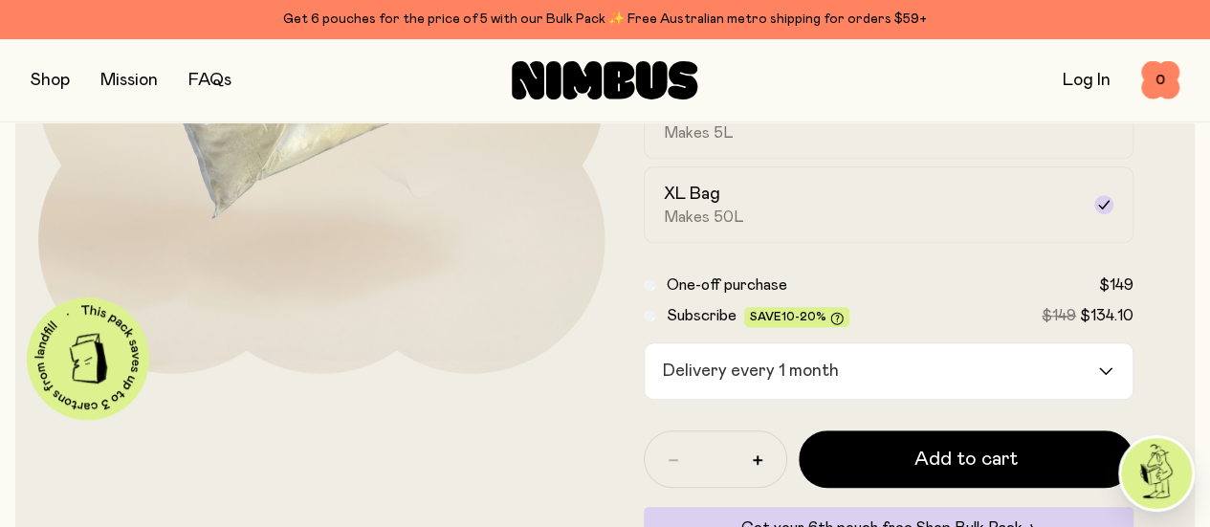
scroll to position [359, 0]
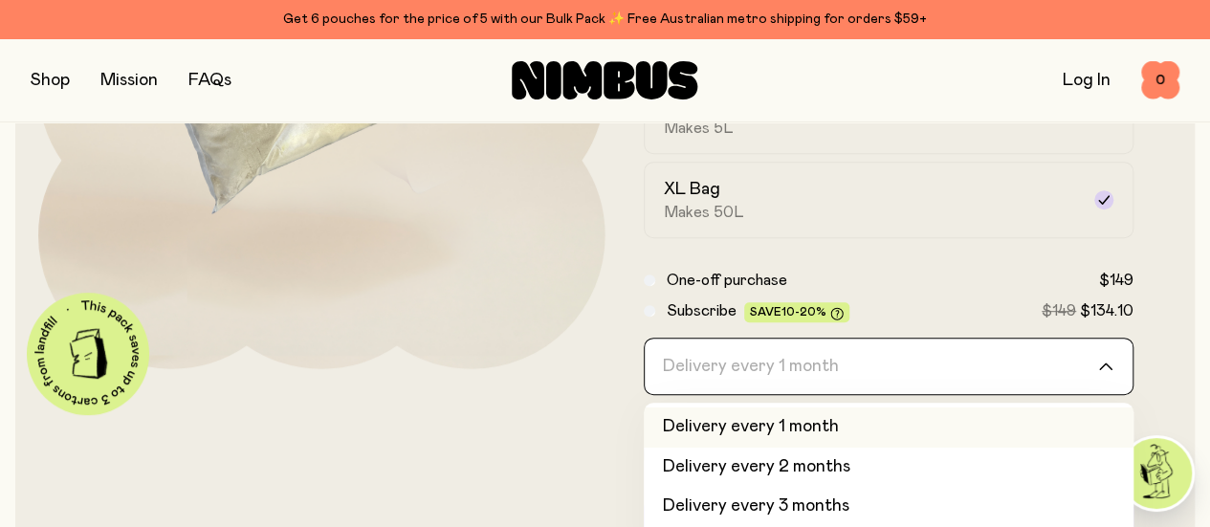
click at [1098, 370] on icon "Search for option" at bounding box center [1105, 366] width 15 height 8
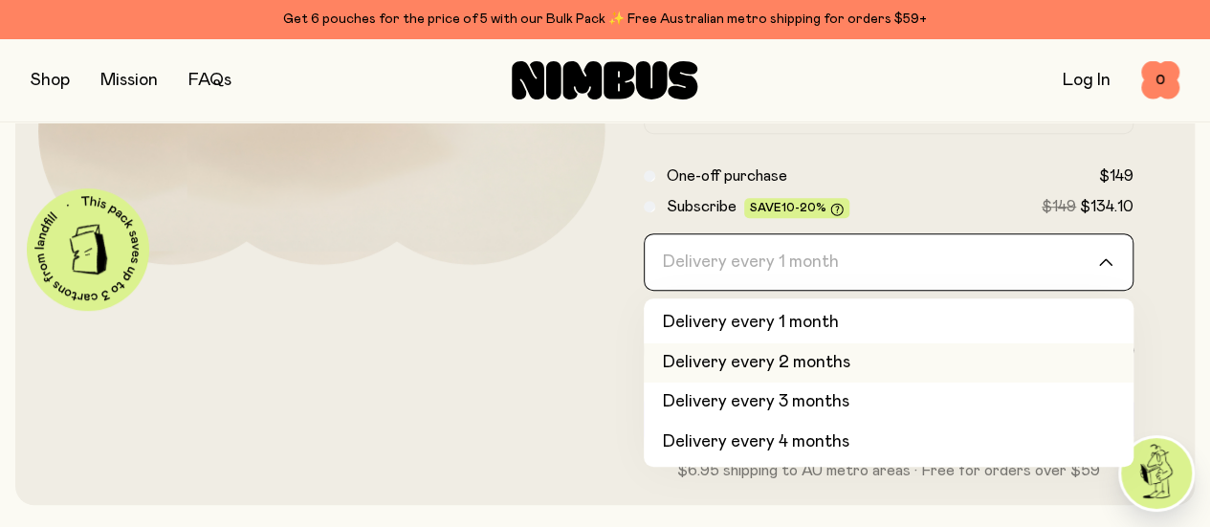
scroll to position [464, 0]
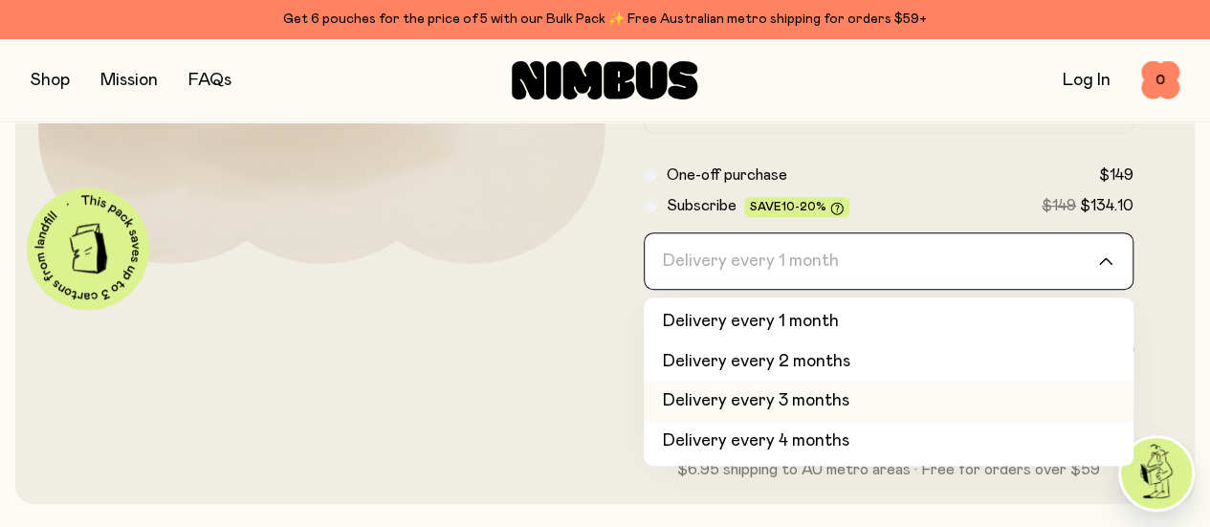
click at [961, 422] on li "Delivery every 3 months" at bounding box center [889, 402] width 491 height 40
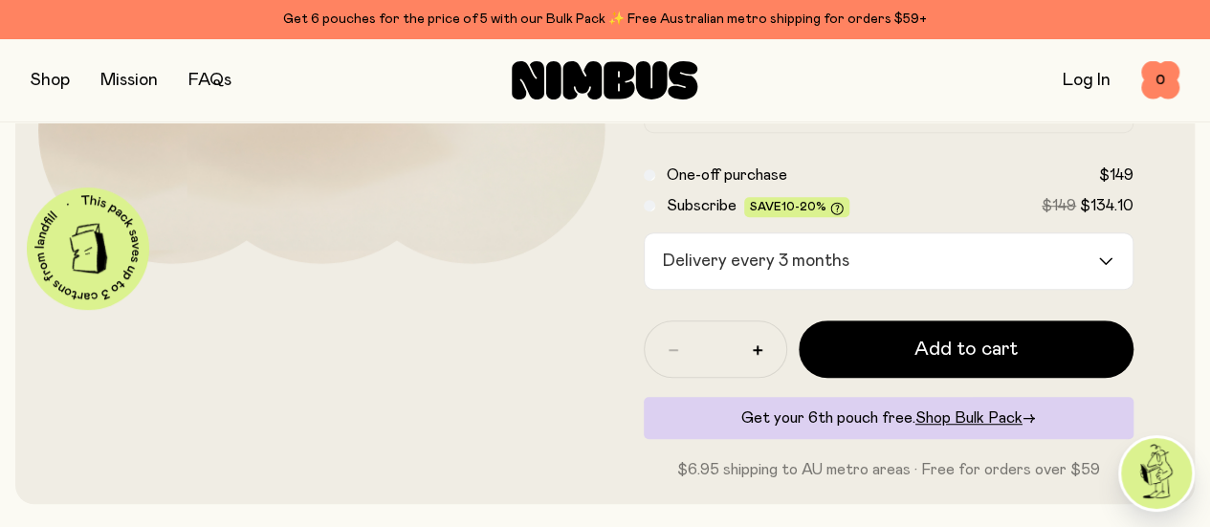
click at [983, 289] on input "Search for option" at bounding box center [977, 260] width 240 height 55
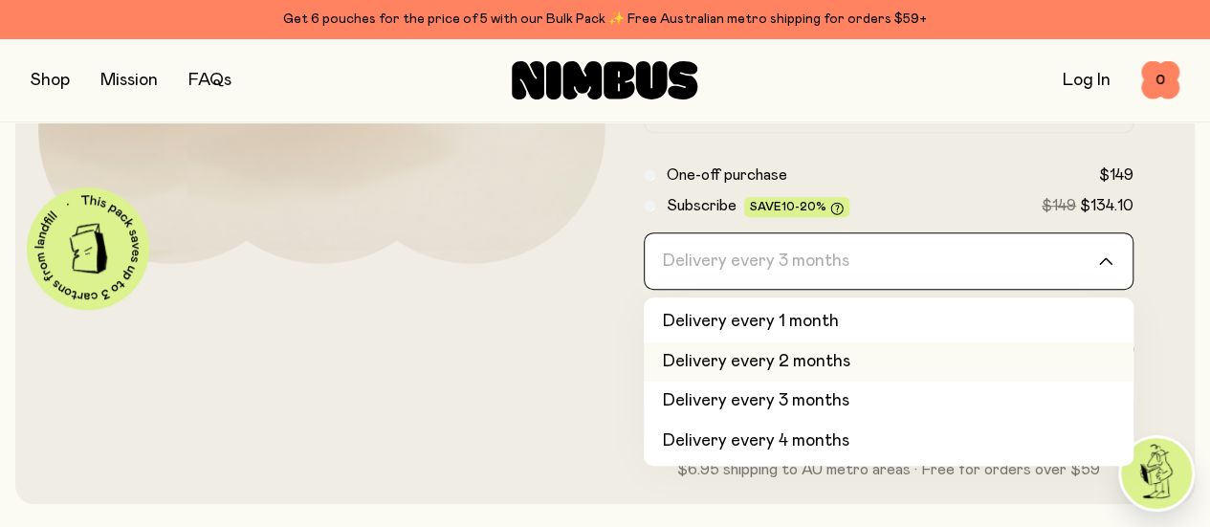
click at [904, 383] on li "Delivery every 2 months" at bounding box center [889, 362] width 491 height 40
click at [1022, 289] on input "Search for option" at bounding box center [876, 260] width 441 height 55
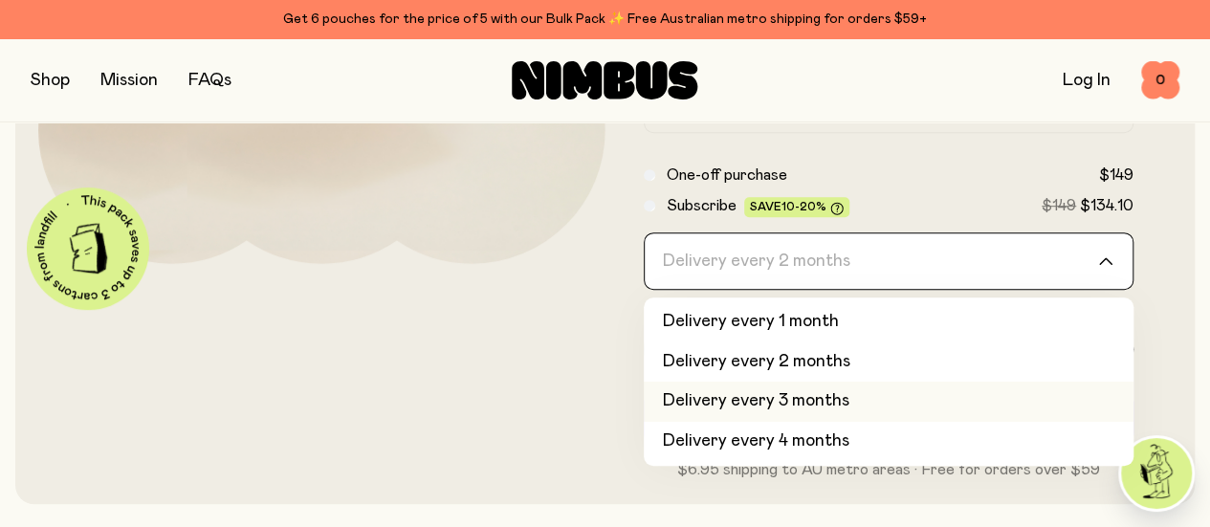
click at [906, 422] on li "Delivery every 3 months" at bounding box center [889, 402] width 491 height 40
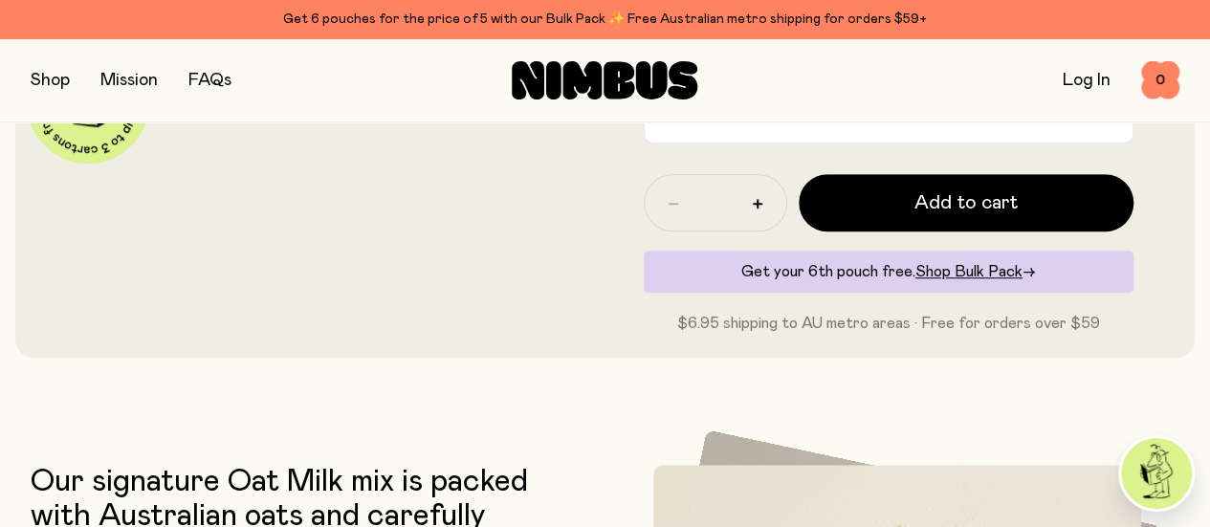
scroll to position [625, 0]
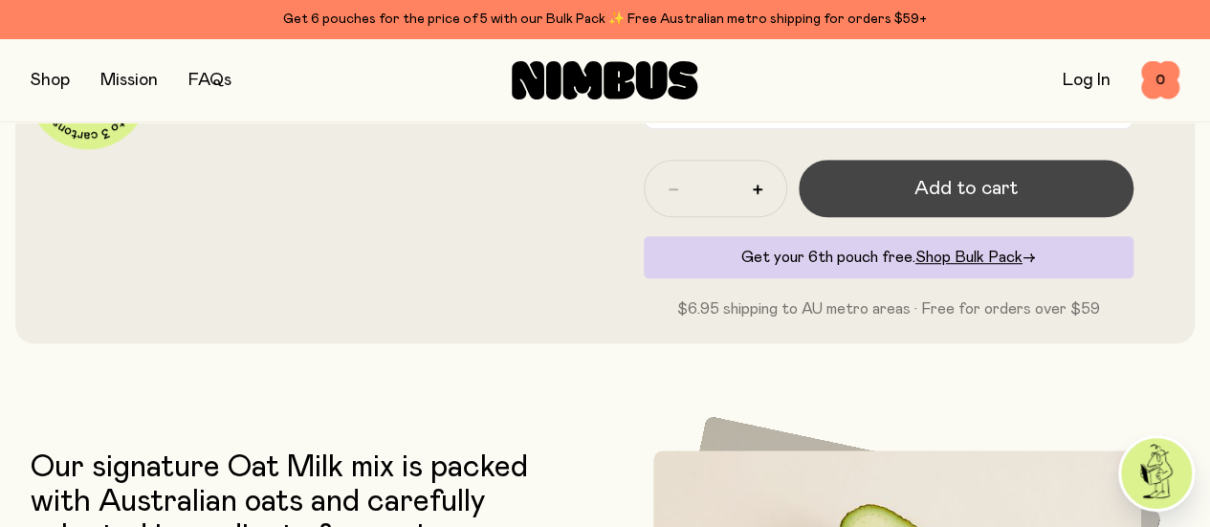
click at [1010, 212] on button "Add to cart" at bounding box center [967, 188] width 336 height 57
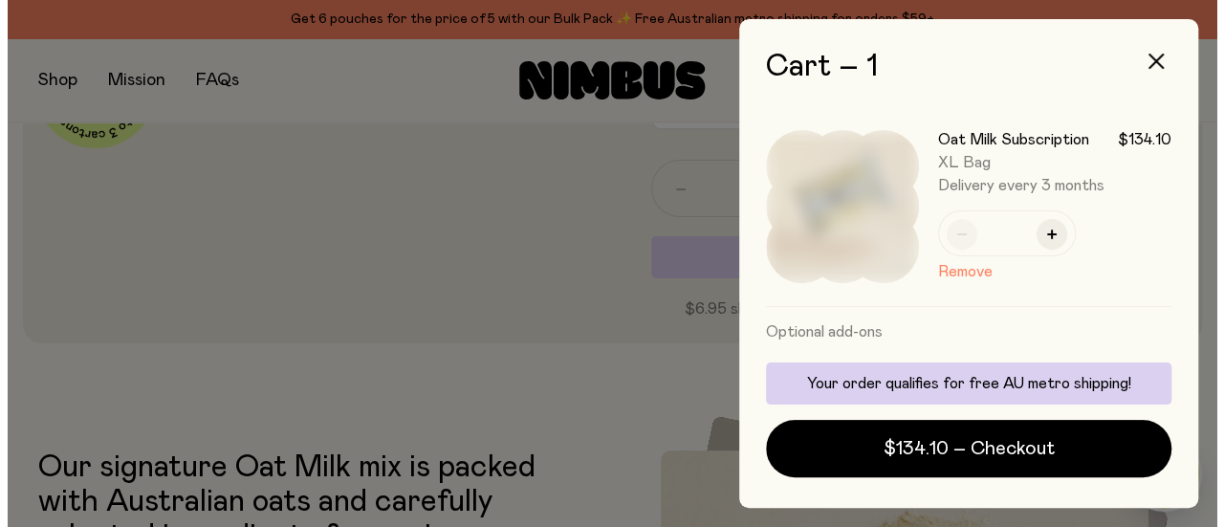
scroll to position [0, 0]
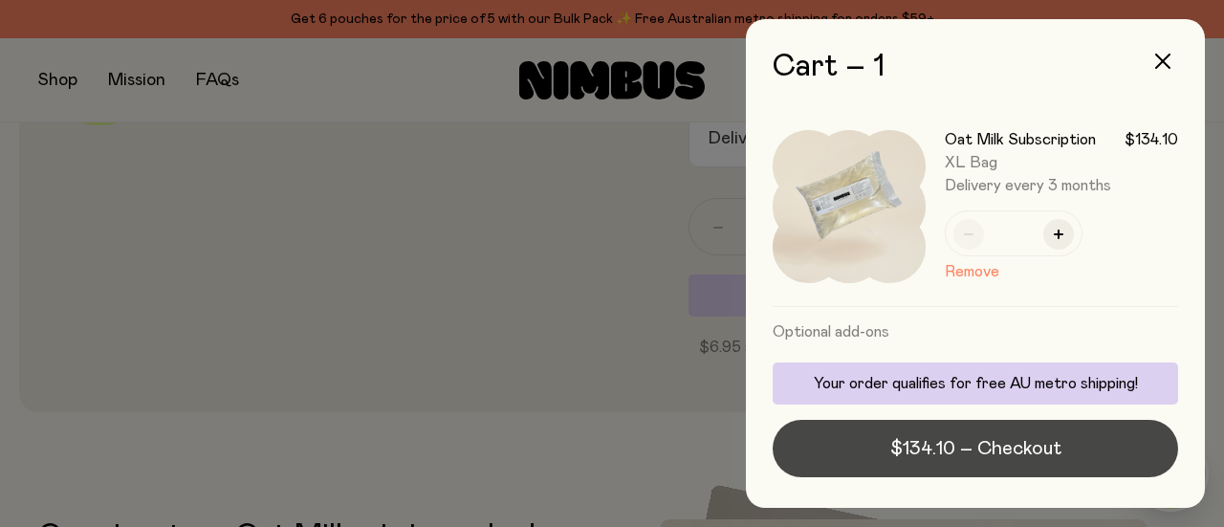
click at [987, 445] on span "$134.10 – Checkout" at bounding box center [975, 448] width 171 height 27
